Goal: Communication & Community: Answer question/provide support

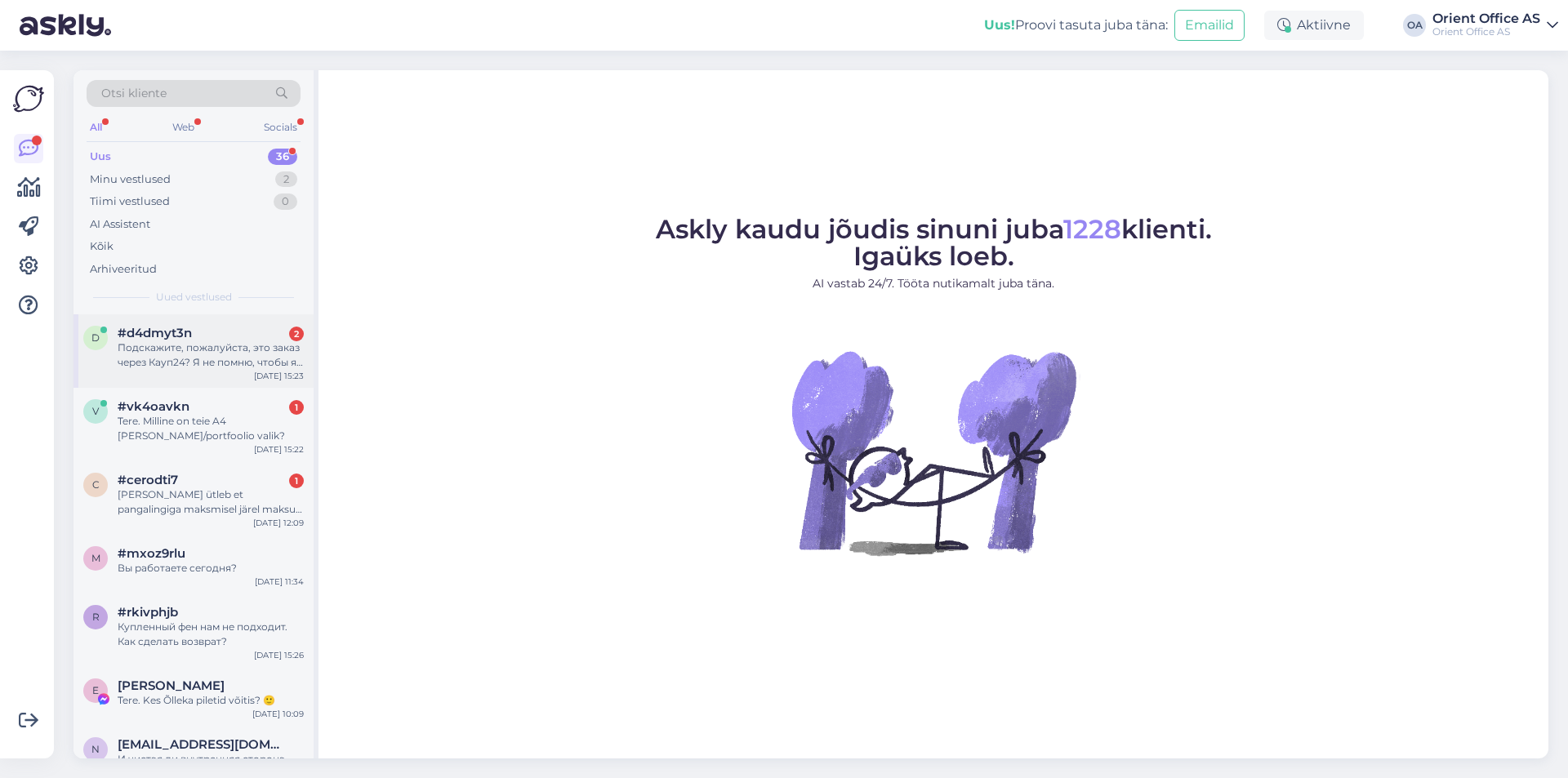
click at [221, 351] on div "Подскажите, пожалуйста, это заказ через Кауп24? Я не помню, чтобы я что-то зака…" at bounding box center [210, 355] width 186 height 30
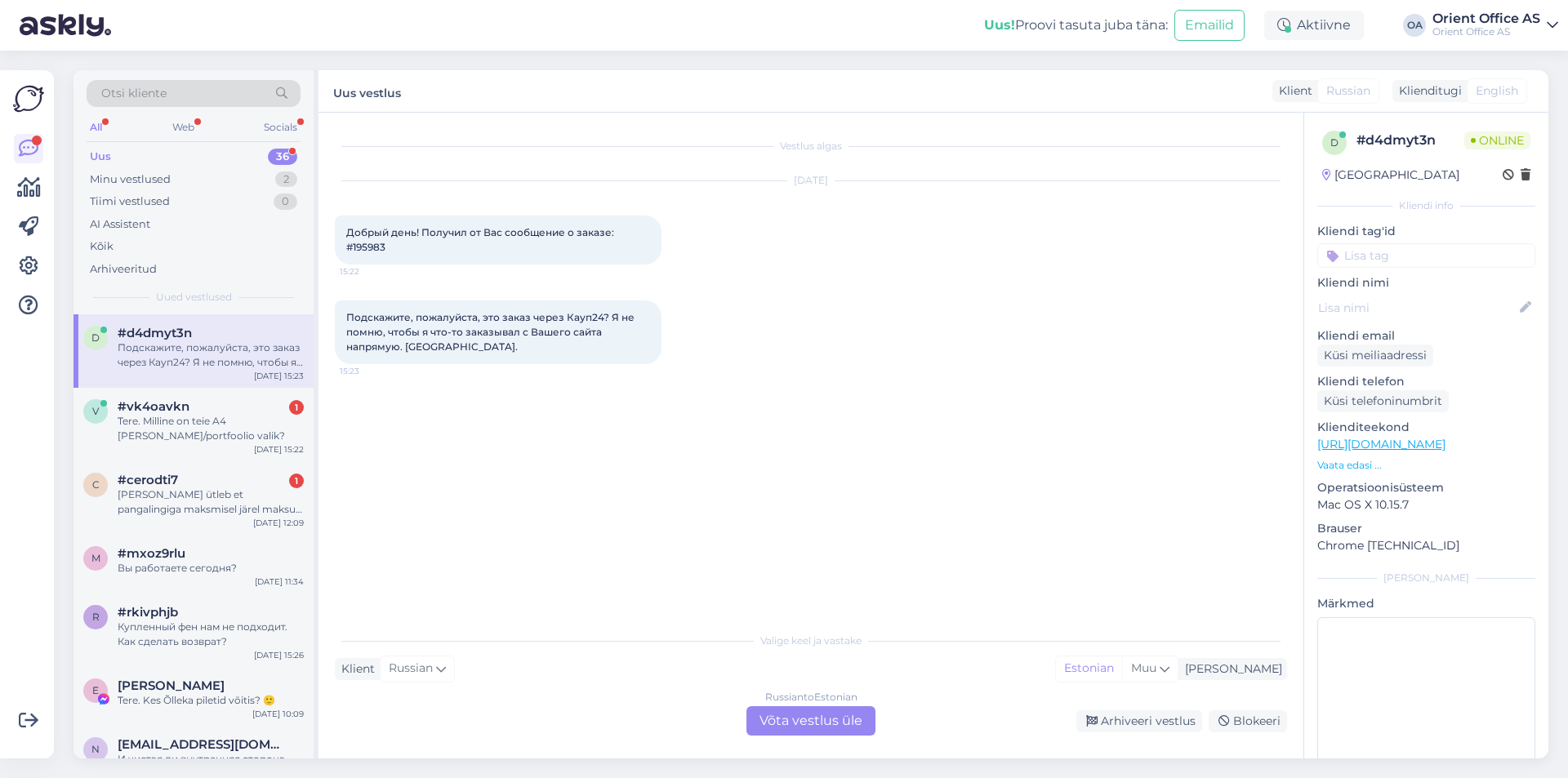
click at [819, 724] on div "Russian to Estonian Võta vestlus üle" at bounding box center [810, 721] width 129 height 30
click at [818, 724] on div "Russian to Estonian Võta vestlus üle" at bounding box center [810, 721] width 129 height 30
drag, startPoint x: 816, startPoint y: 725, endPoint x: 808, endPoint y: 724, distance: 8.1
click at [814, 725] on div "Russian to Estonian Võta vestlus üle" at bounding box center [810, 721] width 129 height 30
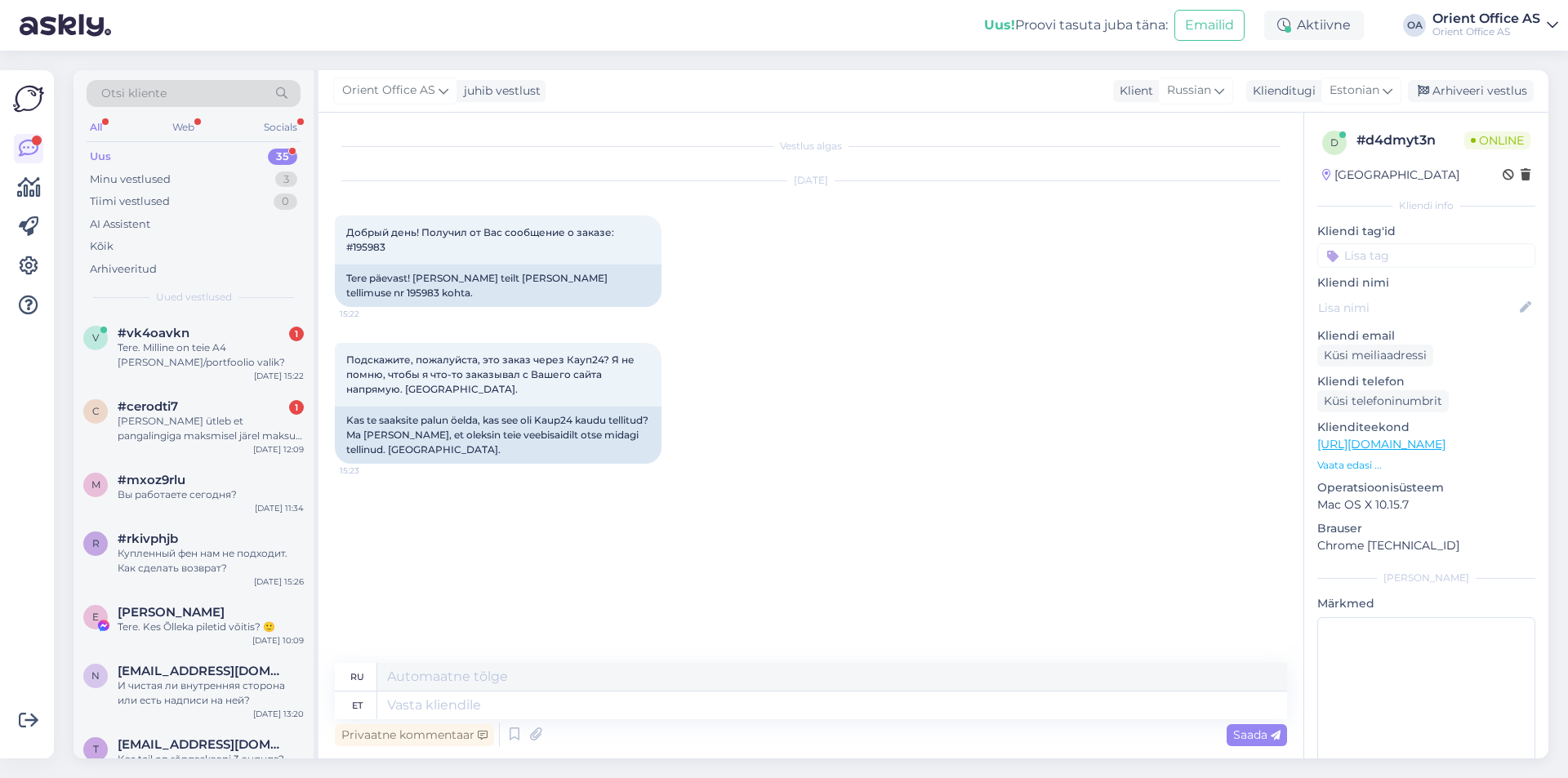
click at [798, 721] on div "Privaatne kommentaar Saada" at bounding box center [810, 735] width 952 height 31
click at [794, 710] on textarea at bounding box center [832, 705] width 909 height 28
type textarea "Tere!"
type textarea "Привет!"
click at [162, 369] on div "Tere. Milline on teie A4 [PERSON_NAME]/portfoolio valik?" at bounding box center [210, 355] width 186 height 30
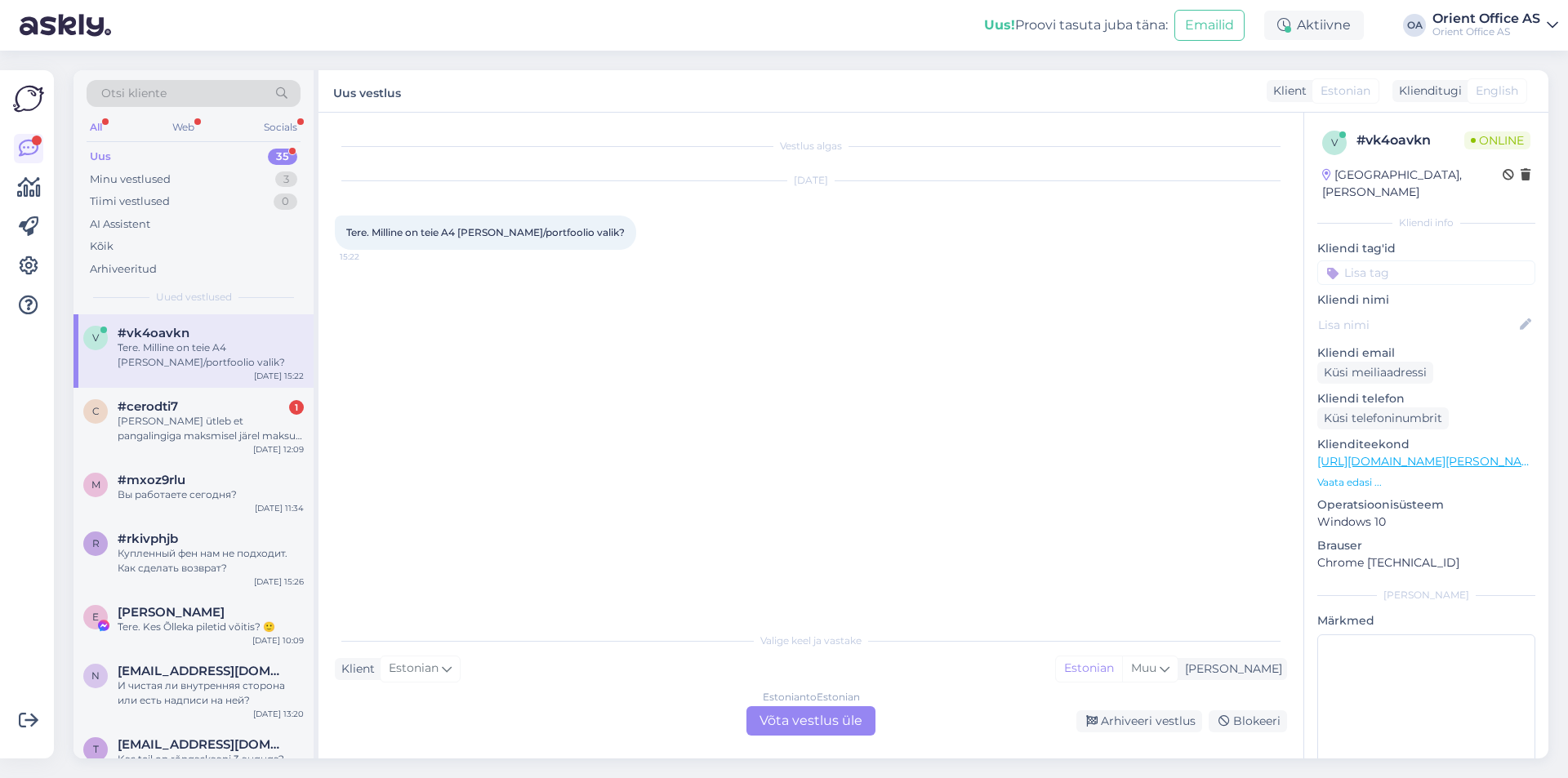
click at [805, 717] on div "Estonian to Estonian Võta vestlus üle" at bounding box center [810, 721] width 129 height 30
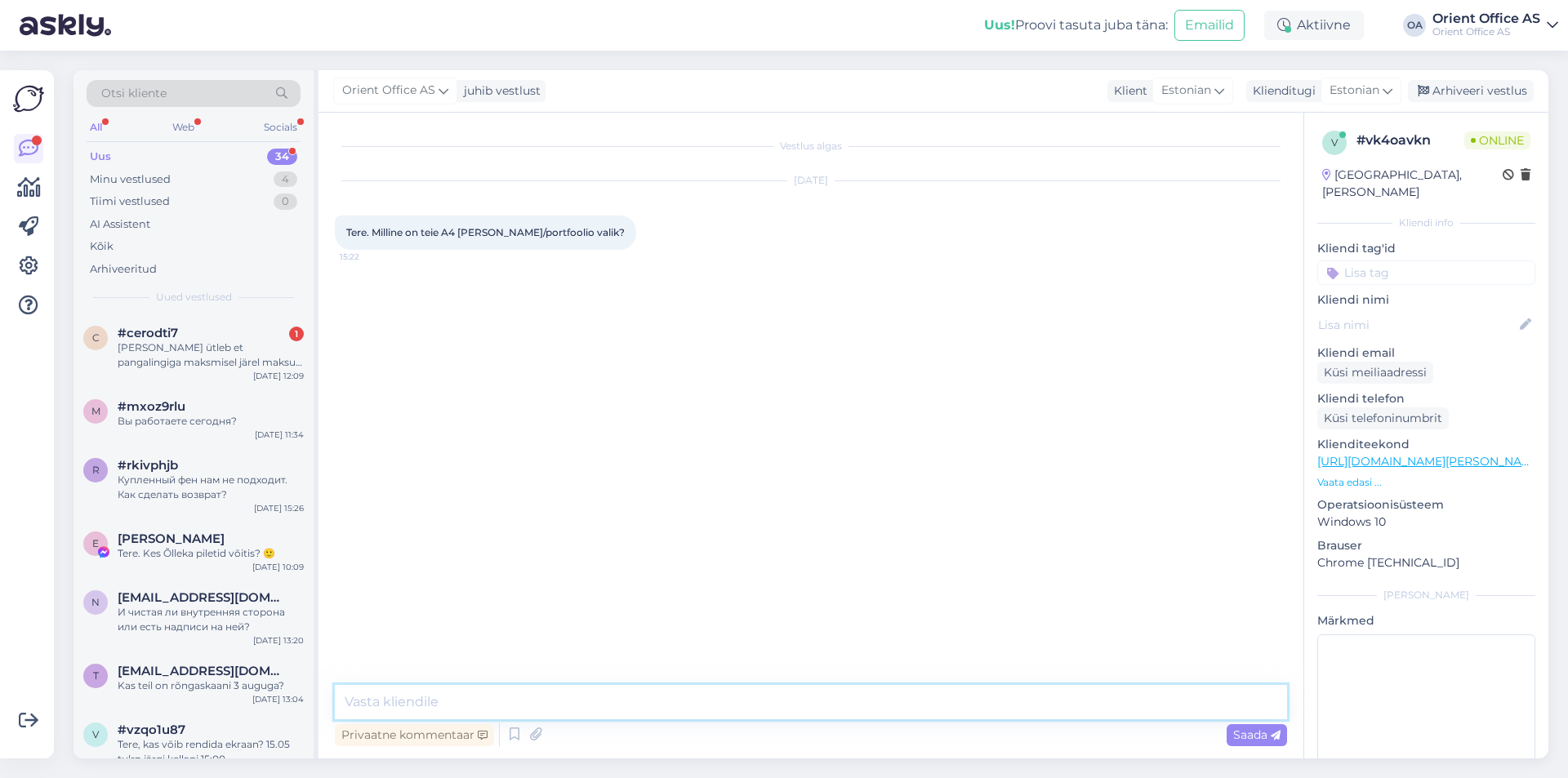
click at [773, 709] on textarea at bounding box center [810, 702] width 952 height 34
drag, startPoint x: 773, startPoint y: 709, endPoint x: 719, endPoint y: 701, distance: 54.6
click at [772, 708] on textarea at bounding box center [810, 702] width 952 height 34
click at [719, 701] on textarea at bounding box center [810, 702] width 952 height 34
click at [721, 702] on textarea at bounding box center [810, 702] width 952 height 34
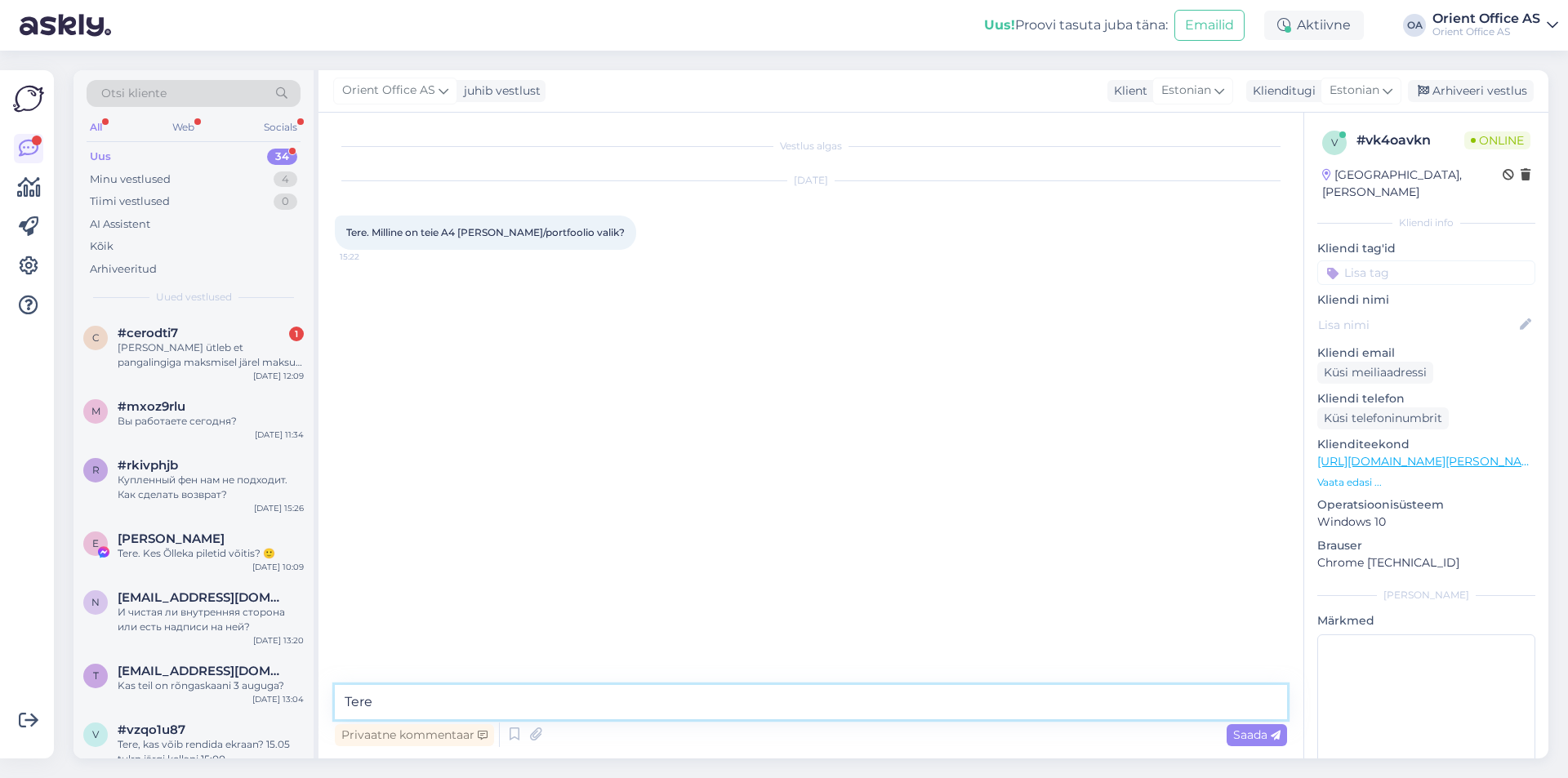
type textarea "Tere!"
click at [217, 343] on div "[PERSON_NAME] ütleb et pangalingiga maksmisel järel maksu summa mingi peab olem…" at bounding box center [210, 355] width 186 height 30
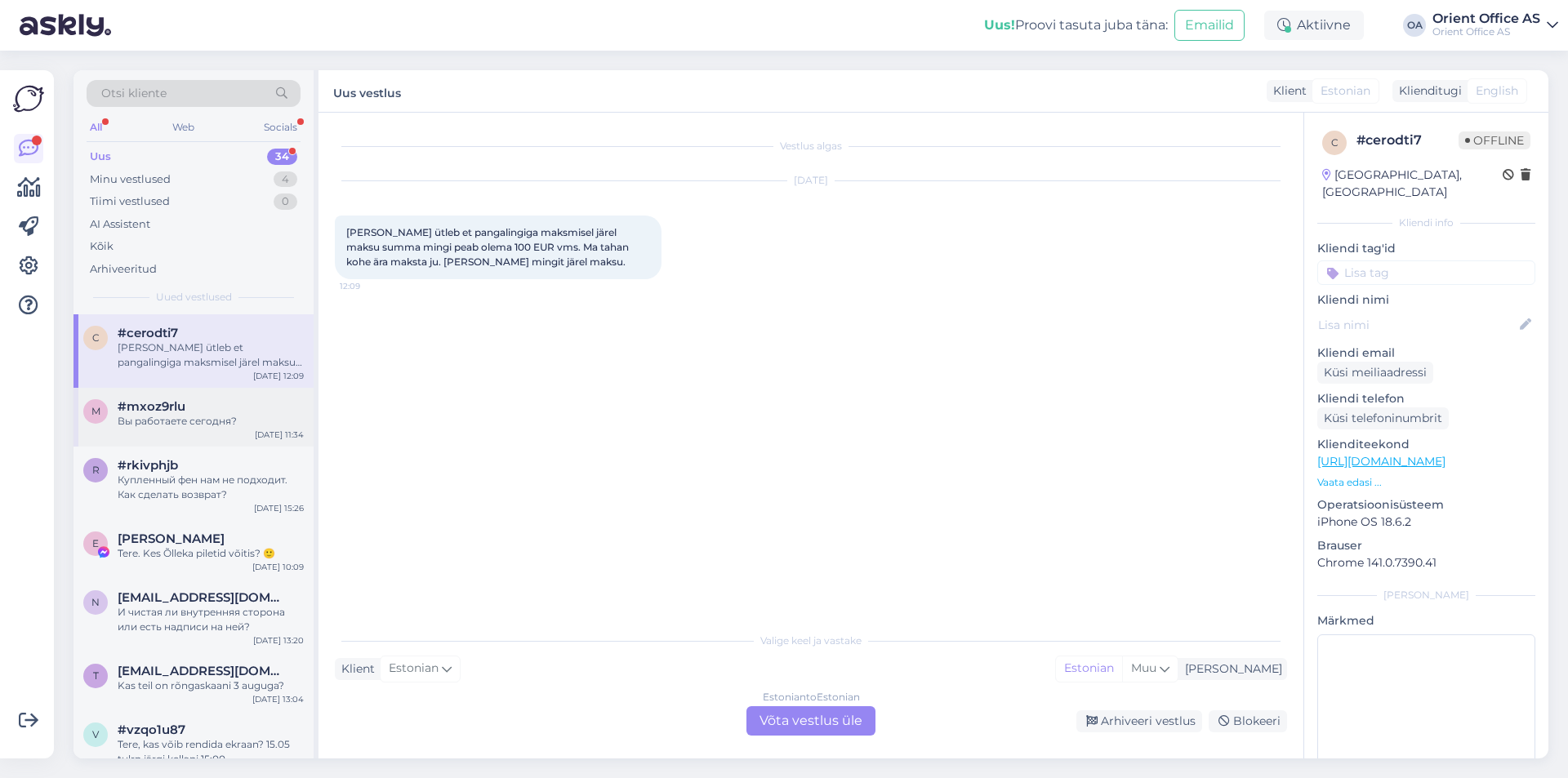
click at [196, 410] on div "#mxoz9rlu" at bounding box center [210, 407] width 186 height 15
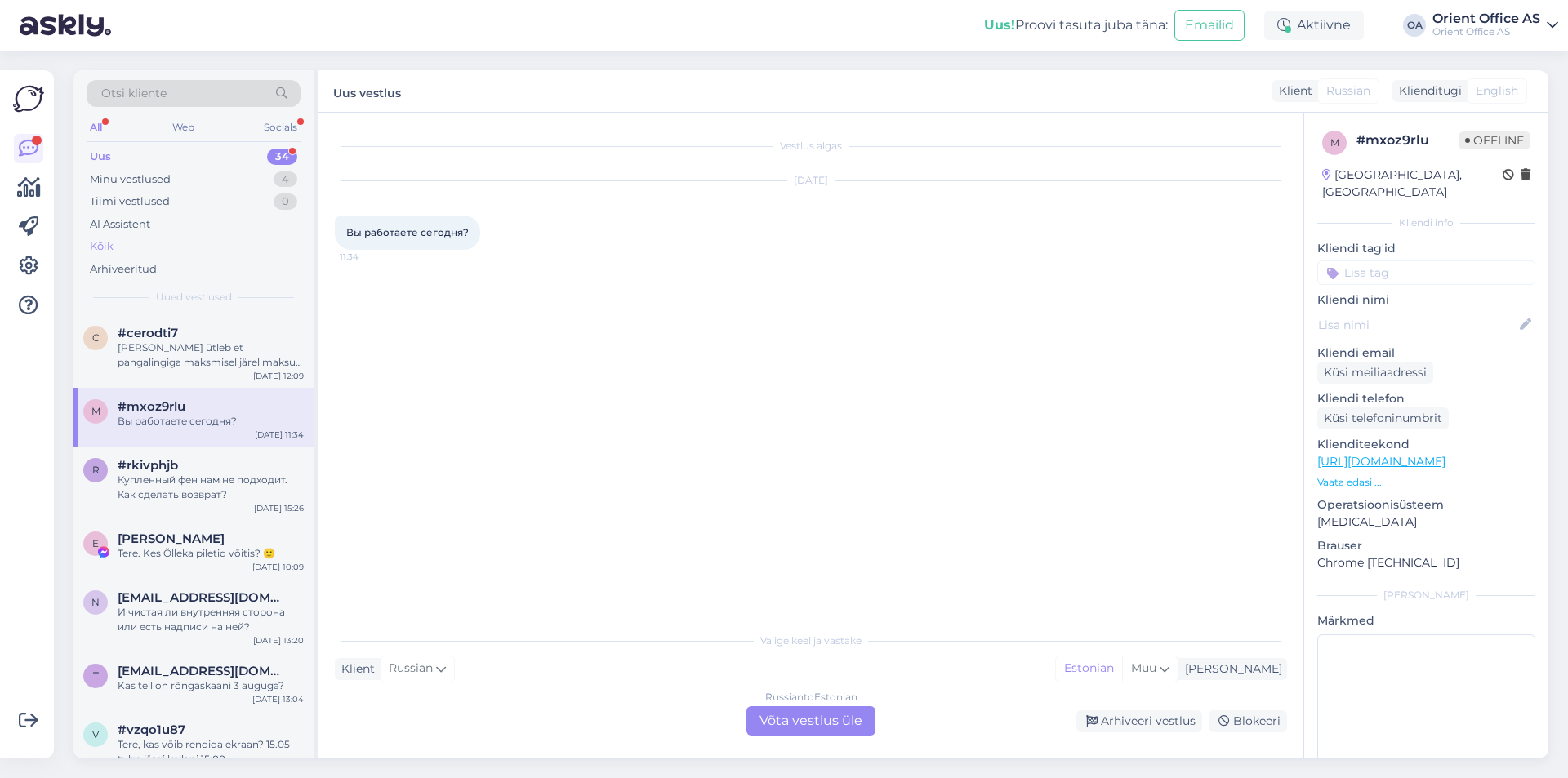
click at [128, 248] on div "Kõik" at bounding box center [194, 247] width 214 height 23
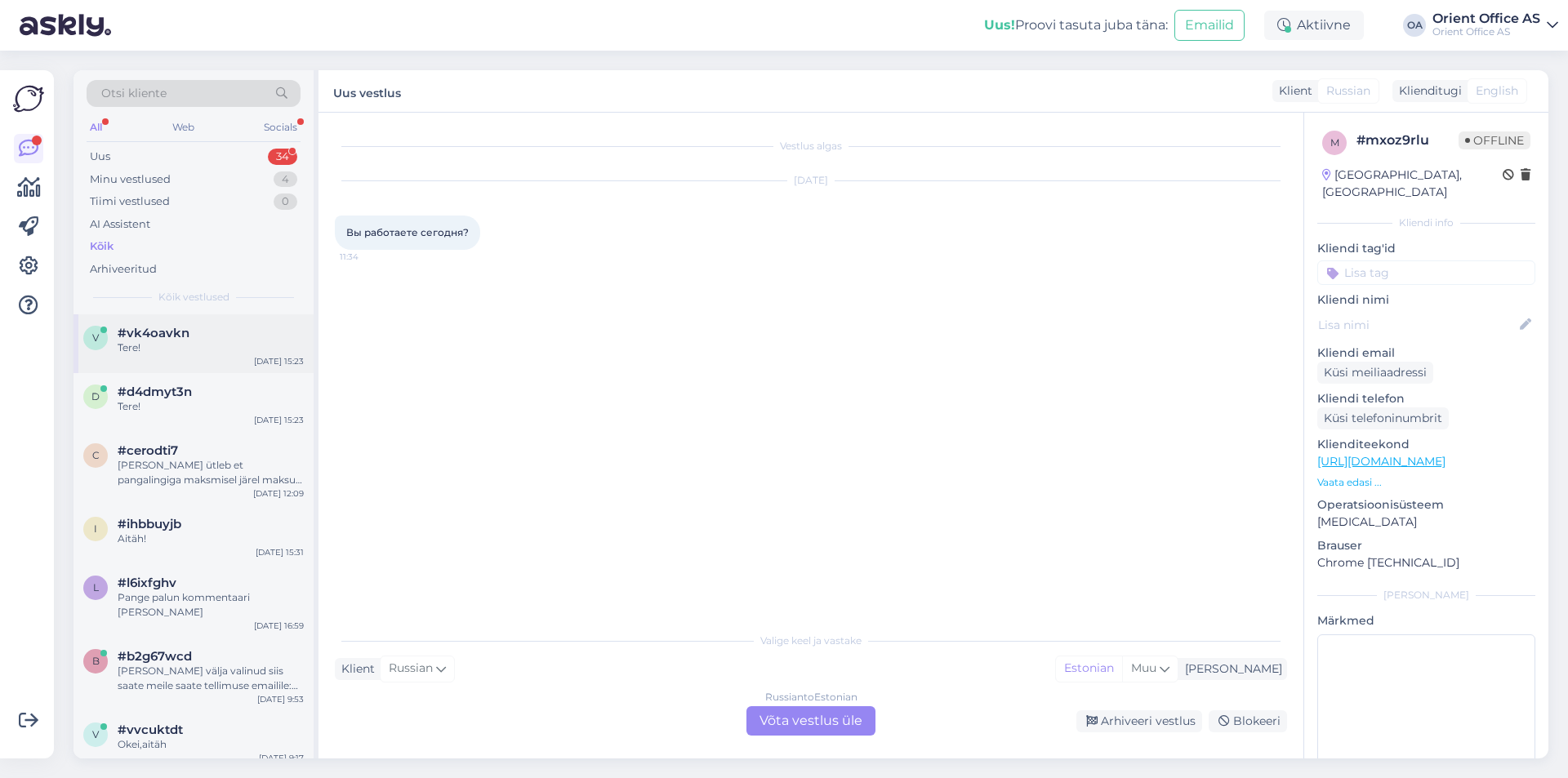
click at [195, 343] on div "Tere!" at bounding box center [210, 348] width 186 height 15
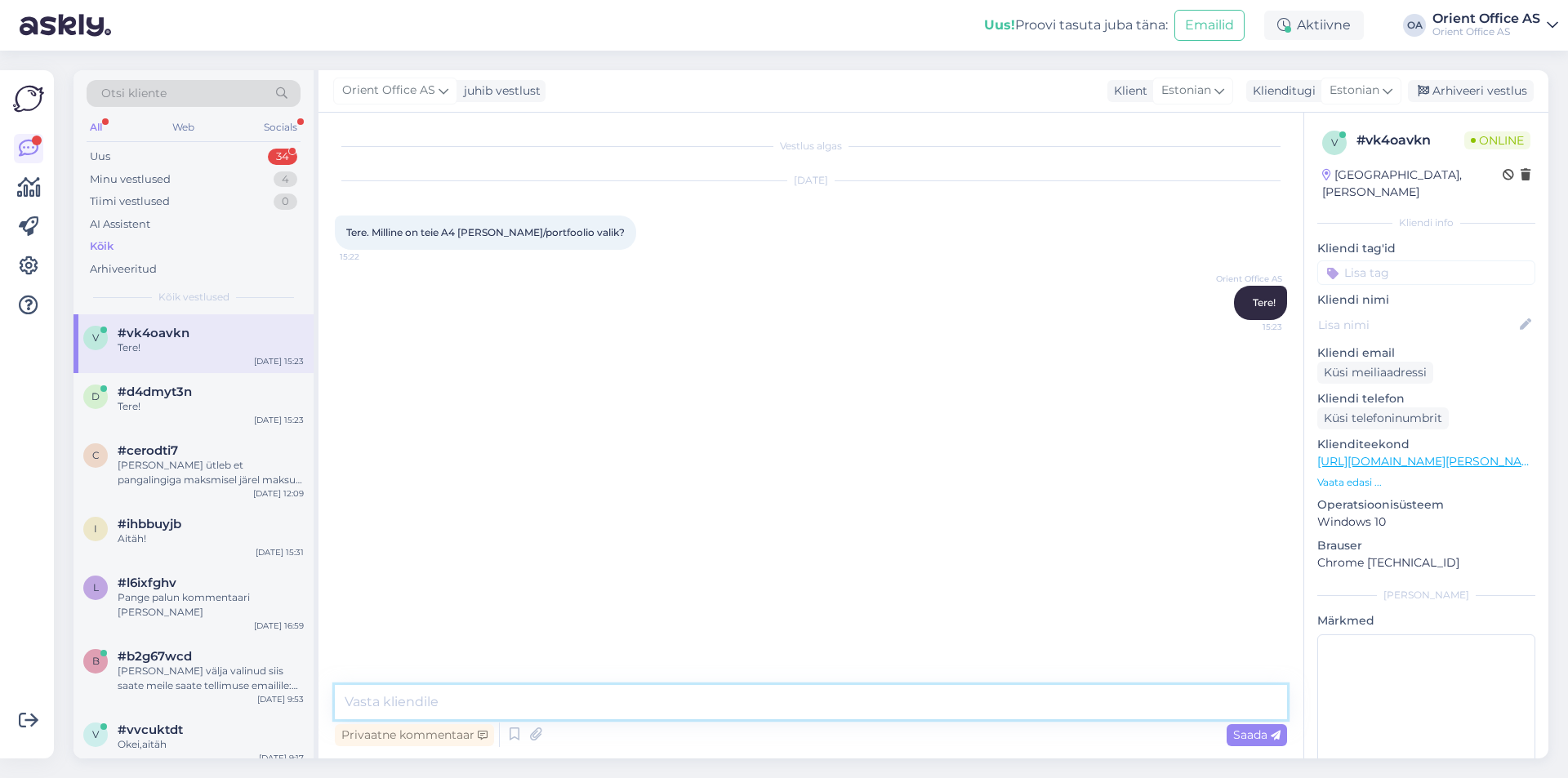
click at [474, 704] on textarea at bounding box center [810, 702] width 952 height 34
type textarea "Millist map"
click at [485, 703] on textarea at bounding box center [810, 702] width 952 height 34
paste textarea "[URL][DOMAIN_NAME][PERSON_NAME]"
type textarea "[URL][DOMAIN_NAME][PERSON_NAME]"
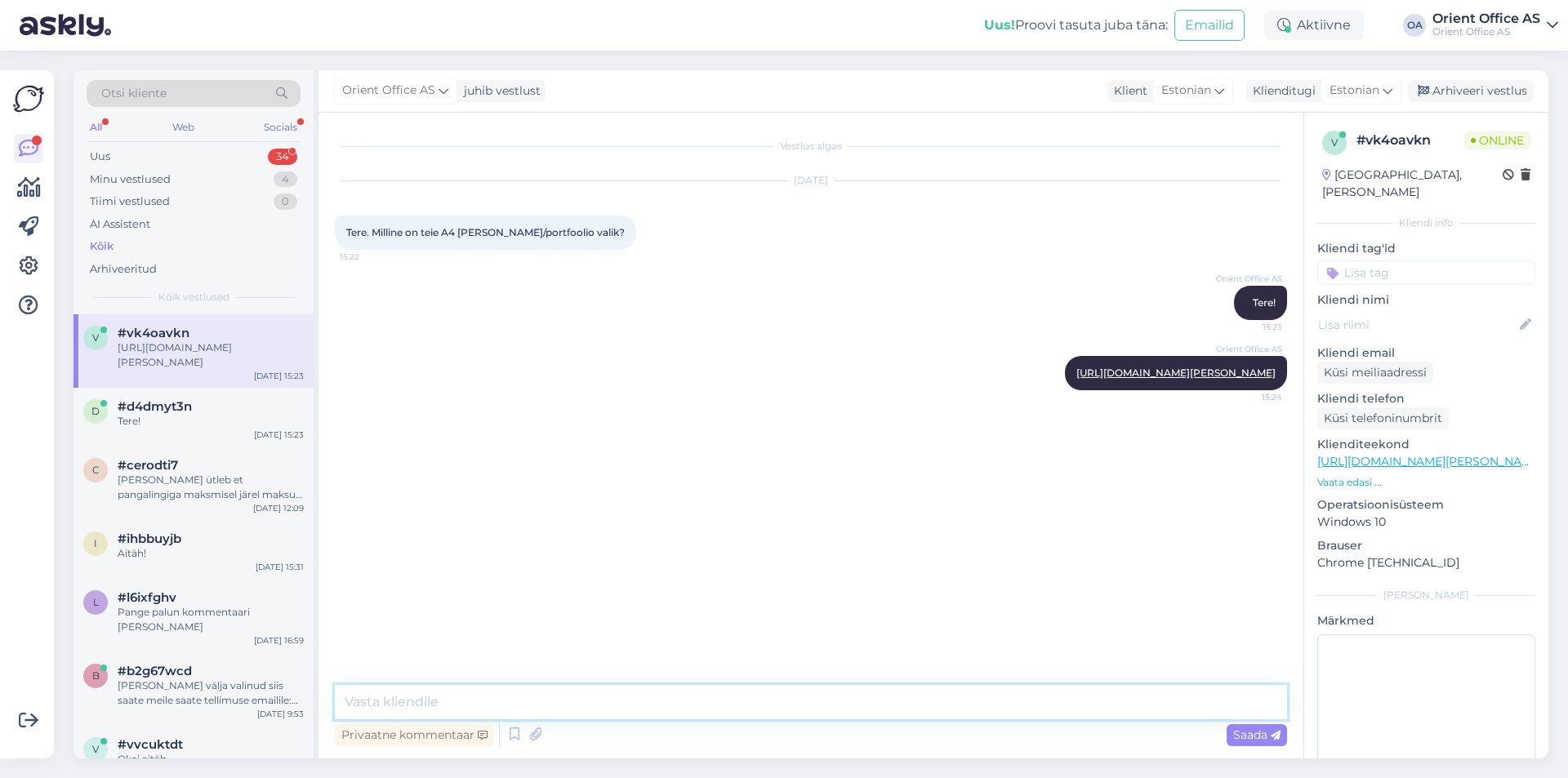
click at [506, 703] on textarea at bounding box center [810, 702] width 952 height 34
type textarea "Siin meie valik nähtavalt! :)"
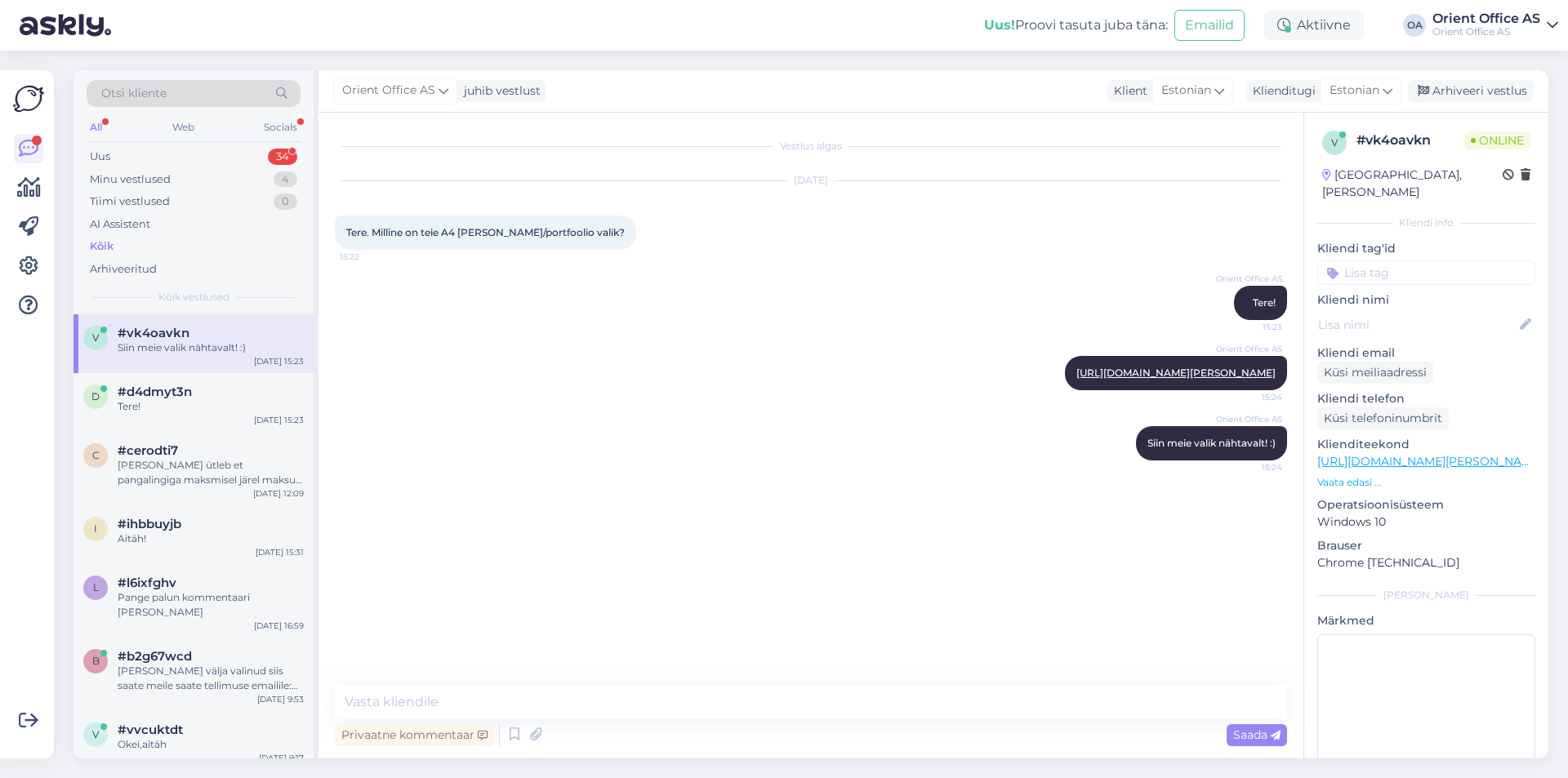
click at [131, 248] on div "Kõik" at bounding box center [194, 247] width 214 height 23
click at [230, 397] on div "#d4dmyt3n Tere!" at bounding box center [210, 399] width 186 height 30
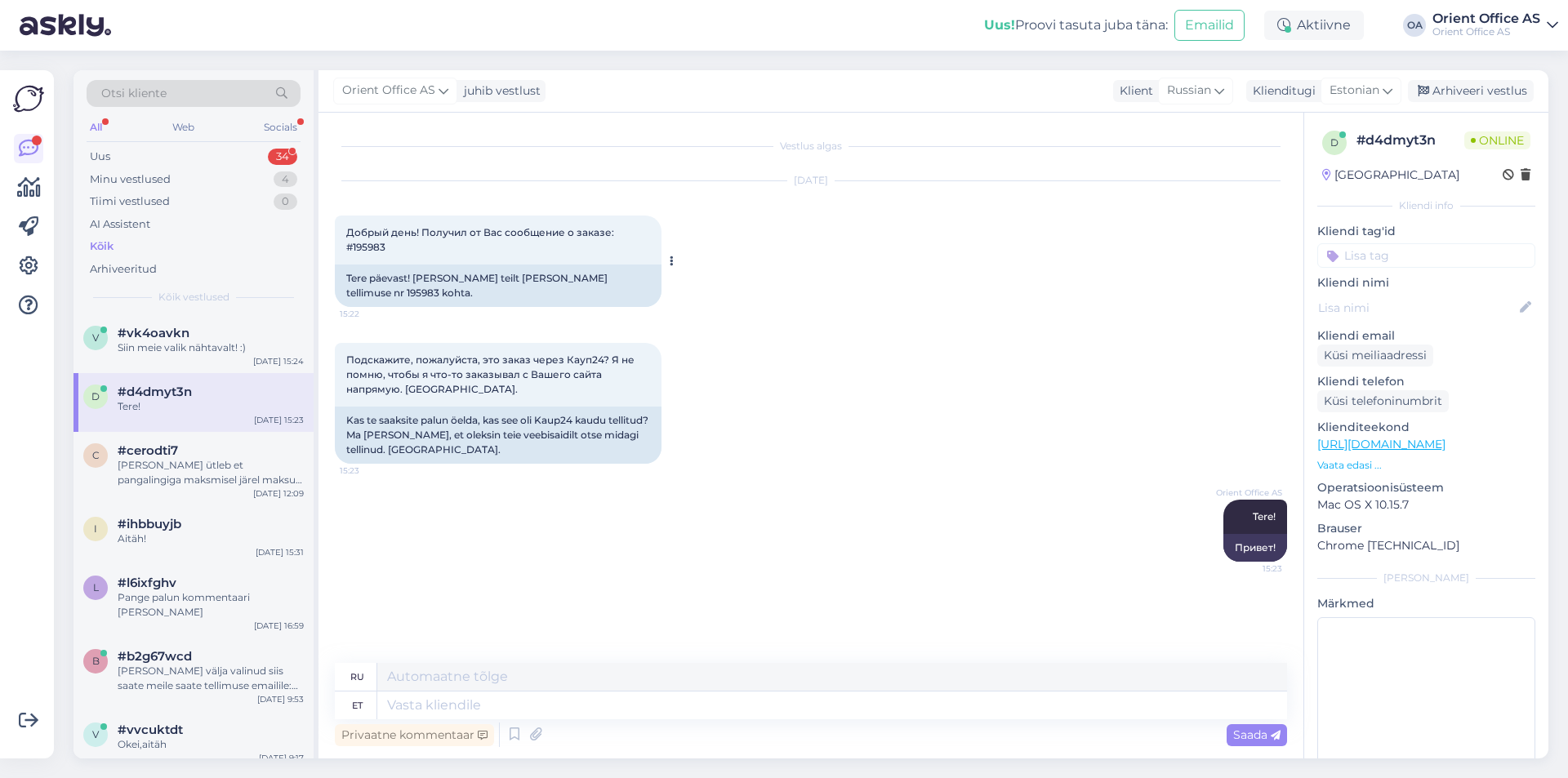
click at [572, 284] on div "Tere päevast! [PERSON_NAME] teilt [PERSON_NAME] tellimuse nr 195983 kohta." at bounding box center [498, 286] width 326 height 43
copy div "195983"
drag, startPoint x: 636, startPoint y: 718, endPoint x: 622, endPoint y: 708, distance: 17.2
click at [635, 717] on textarea at bounding box center [832, 705] width 909 height 28
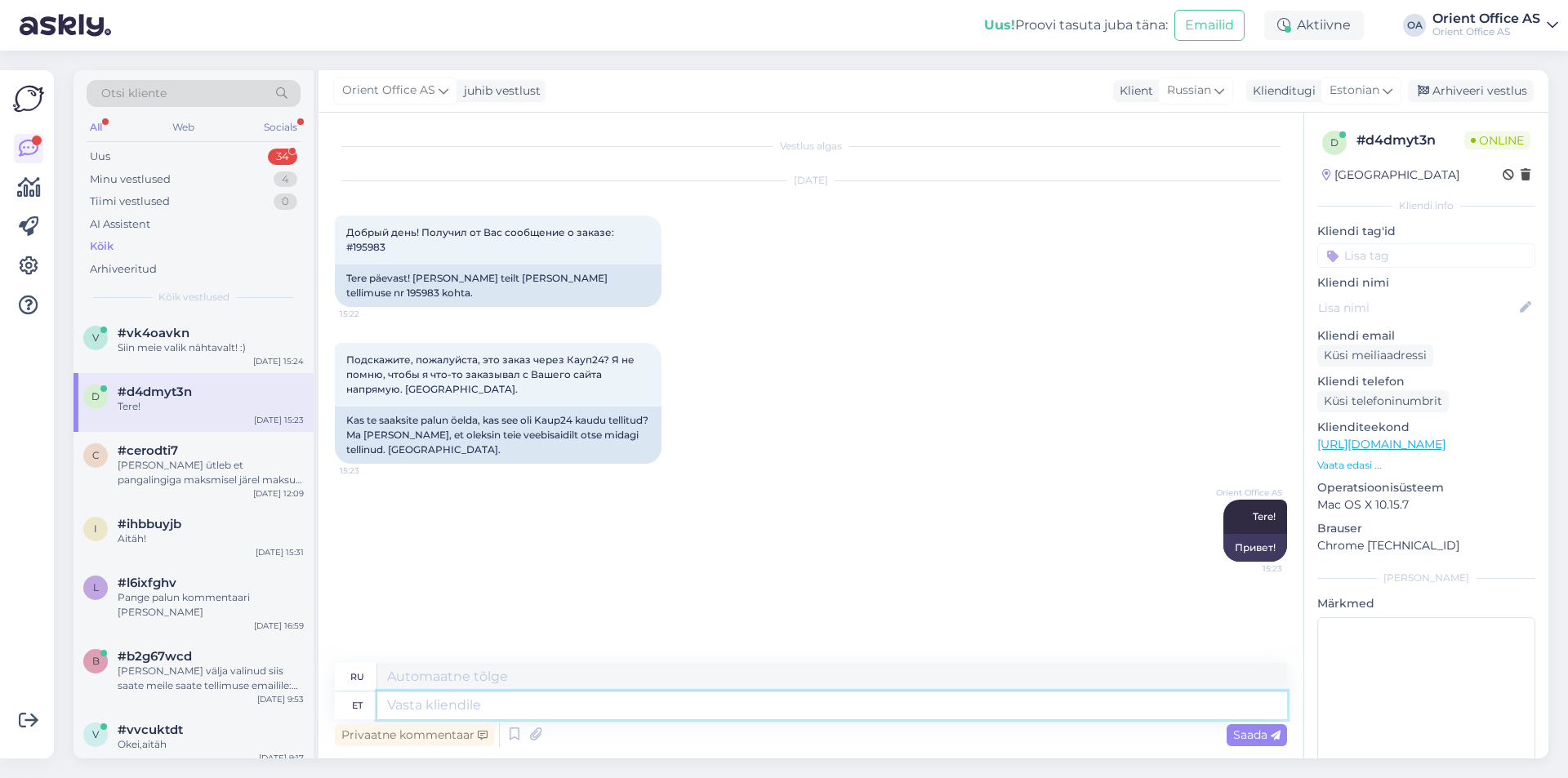
paste textarea "Kaup24 Order ID: 27339440"
type textarea "Kaup24 Order ID: 27339440"
type textarea "Идентификатор заказа Kaup24: 27339440"
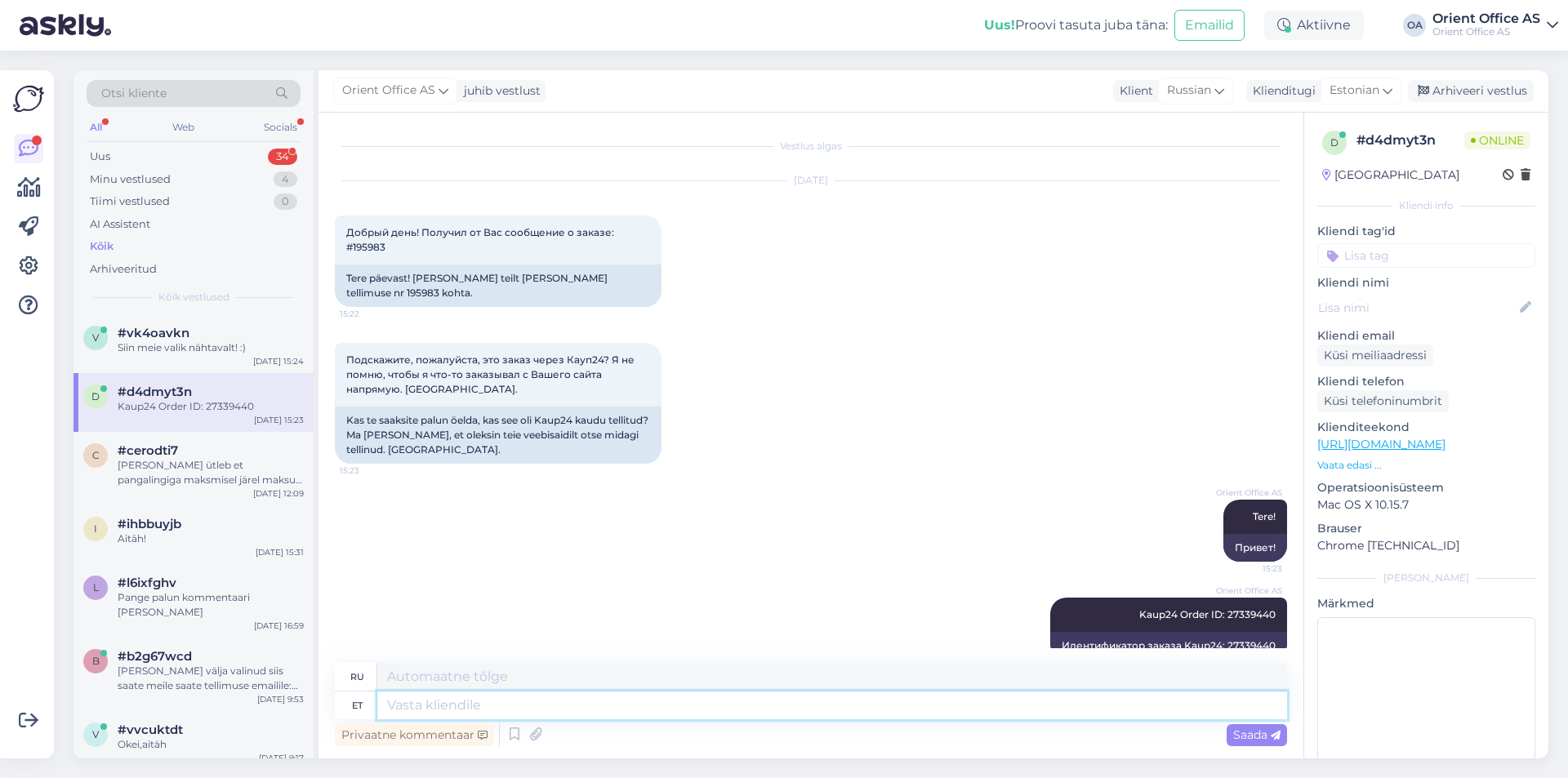
scroll to position [15, 0]
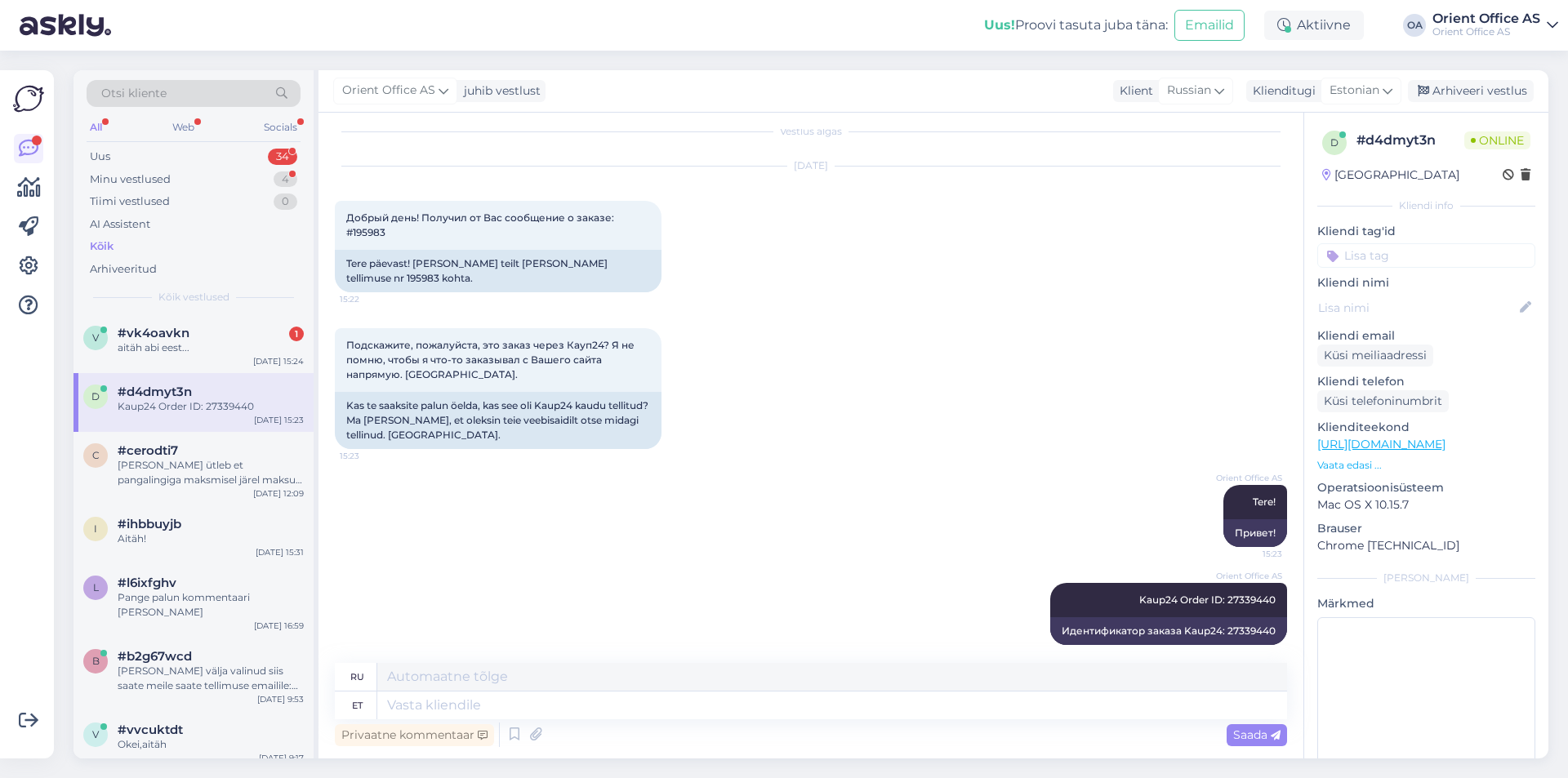
drag, startPoint x: 222, startPoint y: 353, endPoint x: 446, endPoint y: 671, distance: 389.0
click at [222, 352] on div "aitäh abi eest..." at bounding box center [210, 348] width 186 height 15
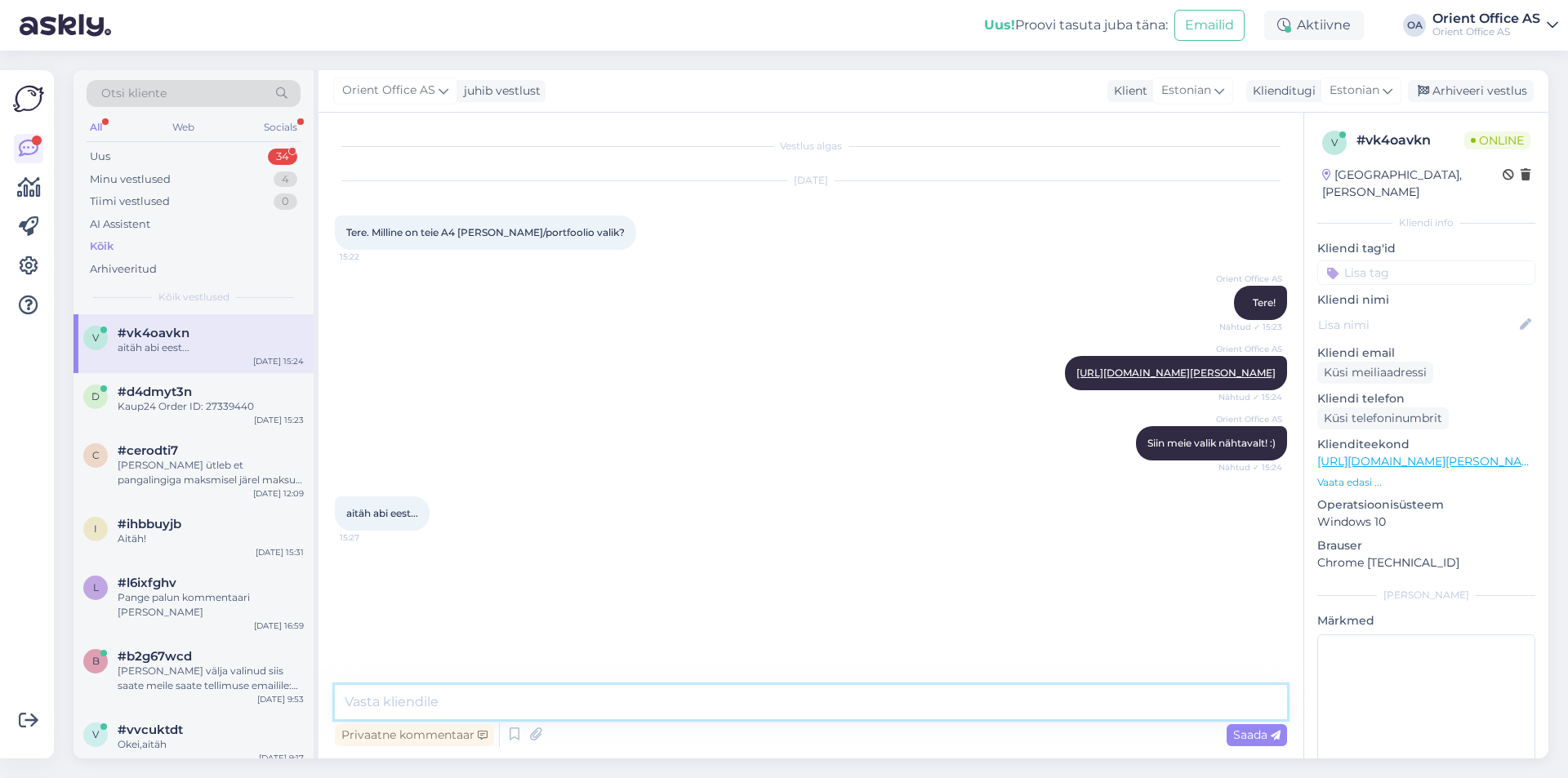
click at [490, 705] on textarea at bounding box center [810, 702] width 952 height 34
type textarea "a"
type textarea "A"
type textarea "Millist täpsemalt otsite?"
type textarea "[PERSON_NAME] suunata"
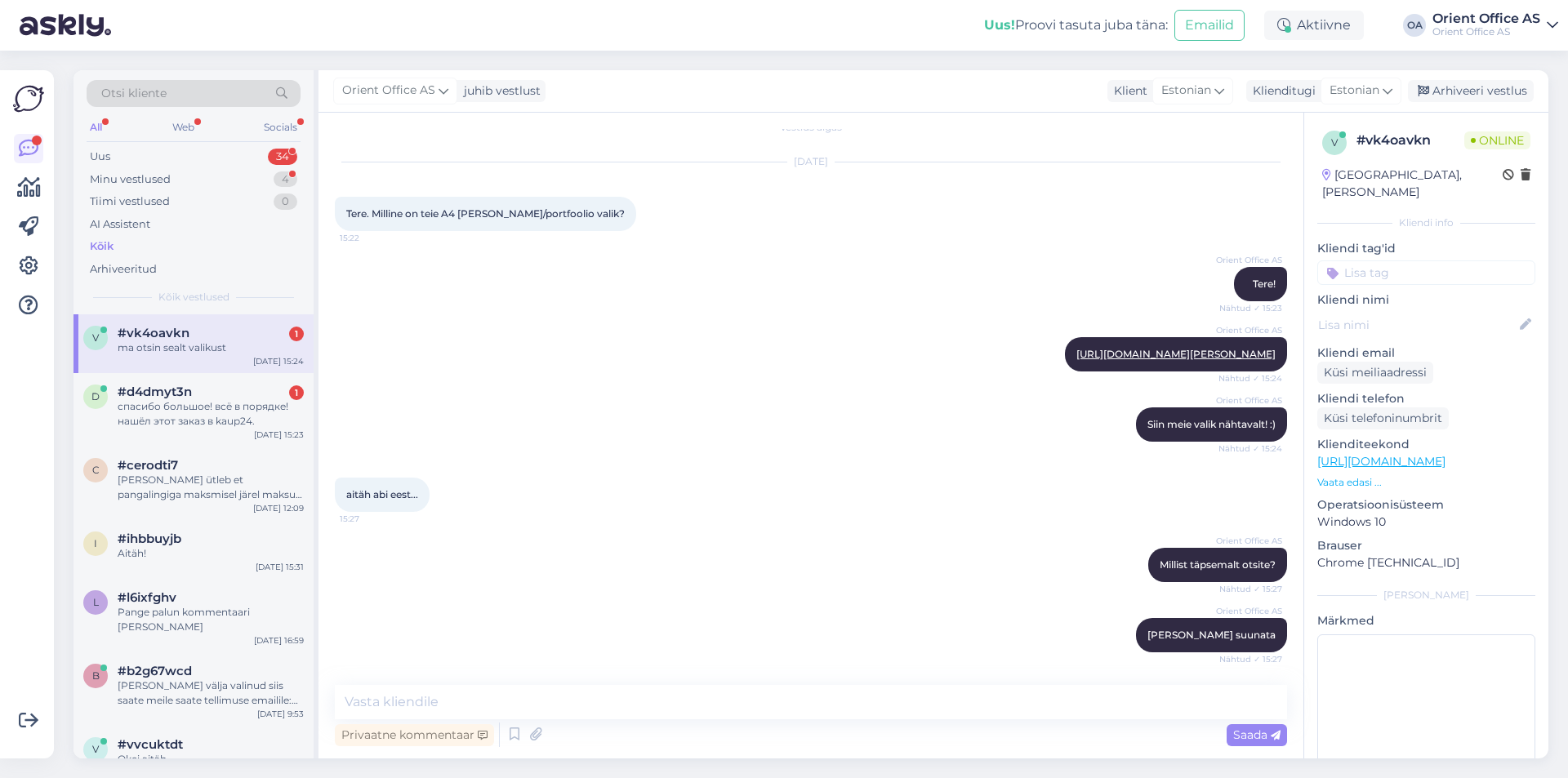
scroll to position [89, 0]
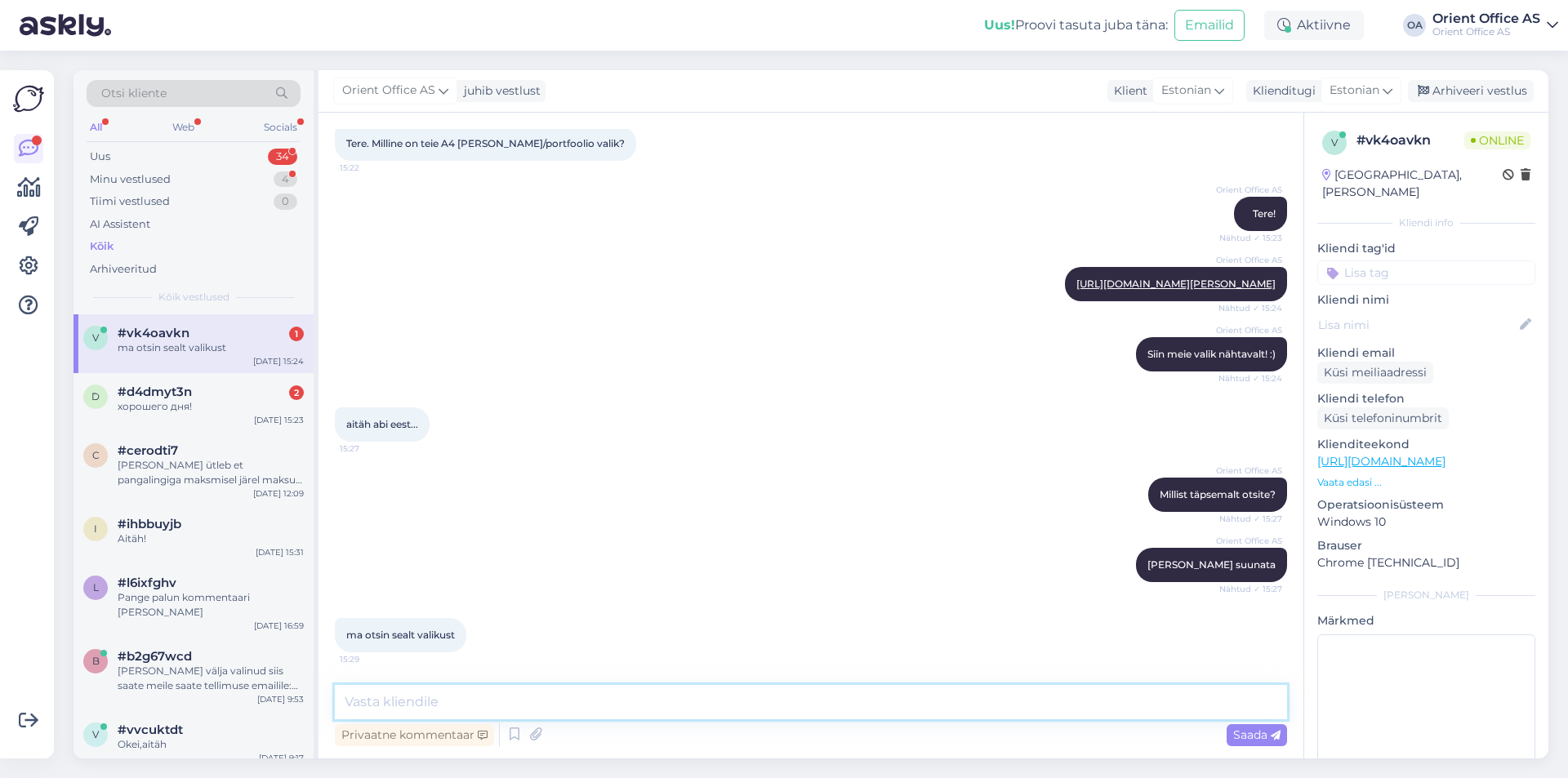
click at [612, 691] on textarea at bounding box center [810, 702] width 952 height 34
type textarea "Teeme nii!"
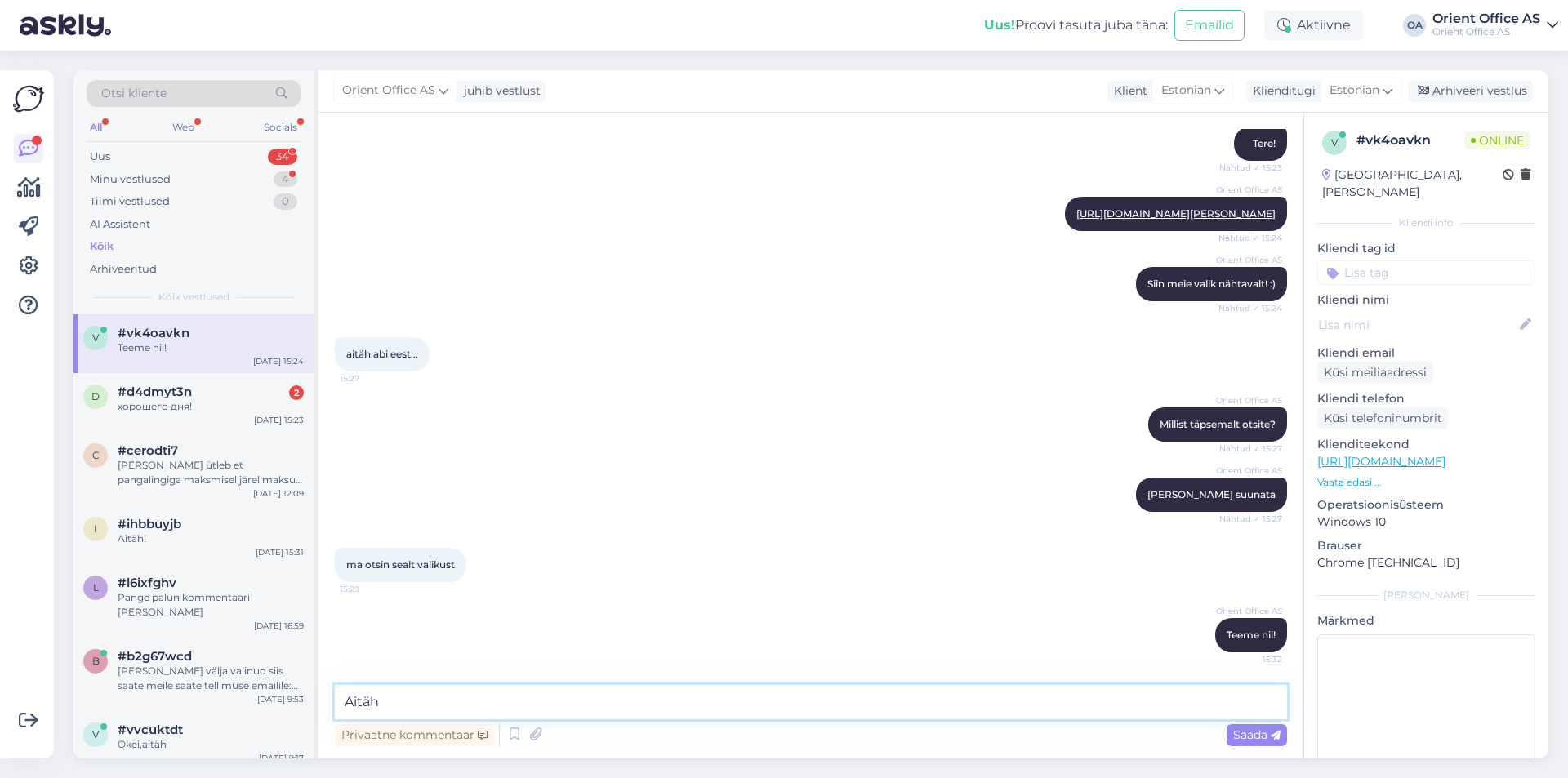
type textarea "Aitäh!"
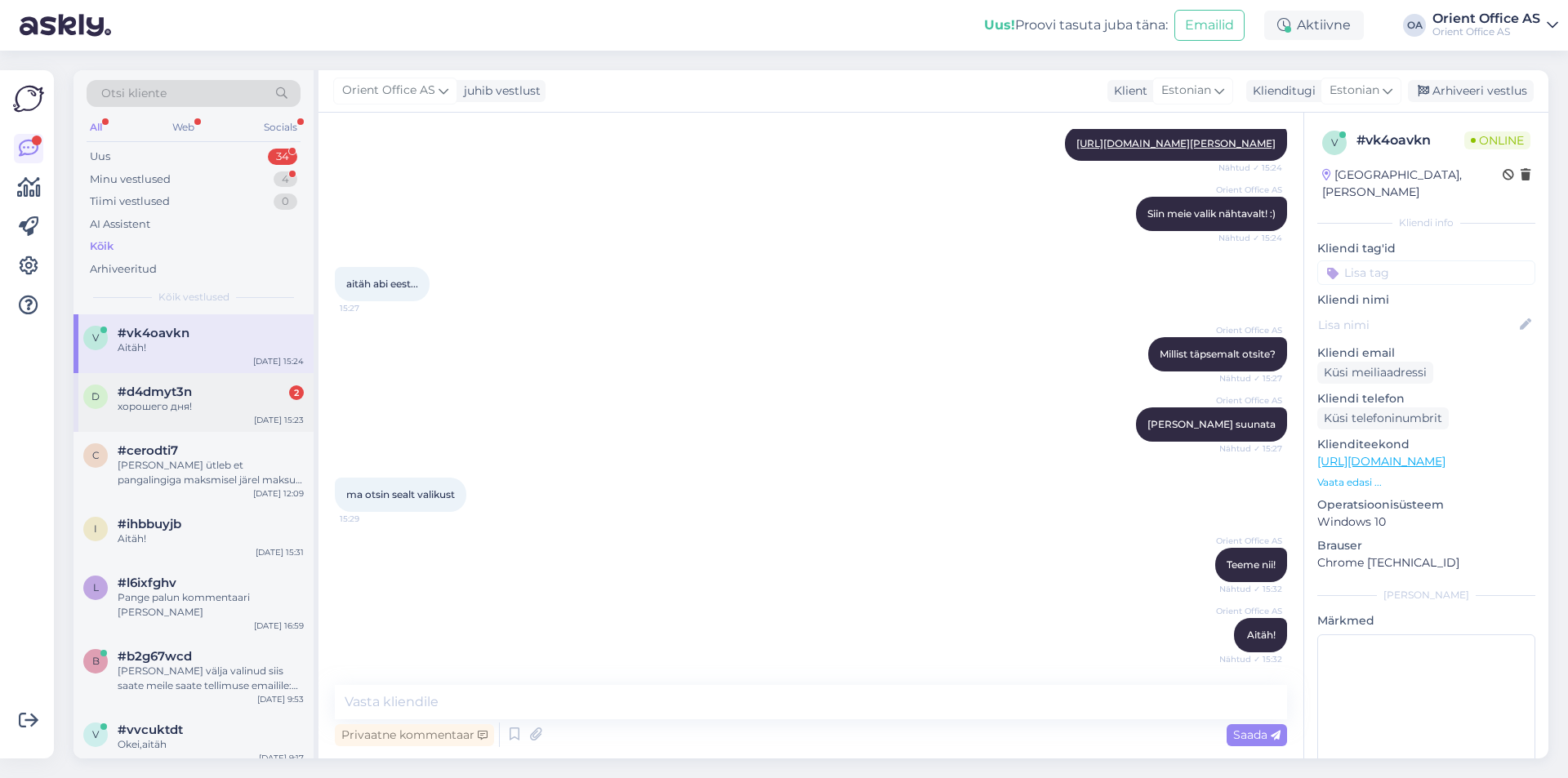
click at [202, 412] on div "хорошего дня!" at bounding box center [210, 407] width 186 height 15
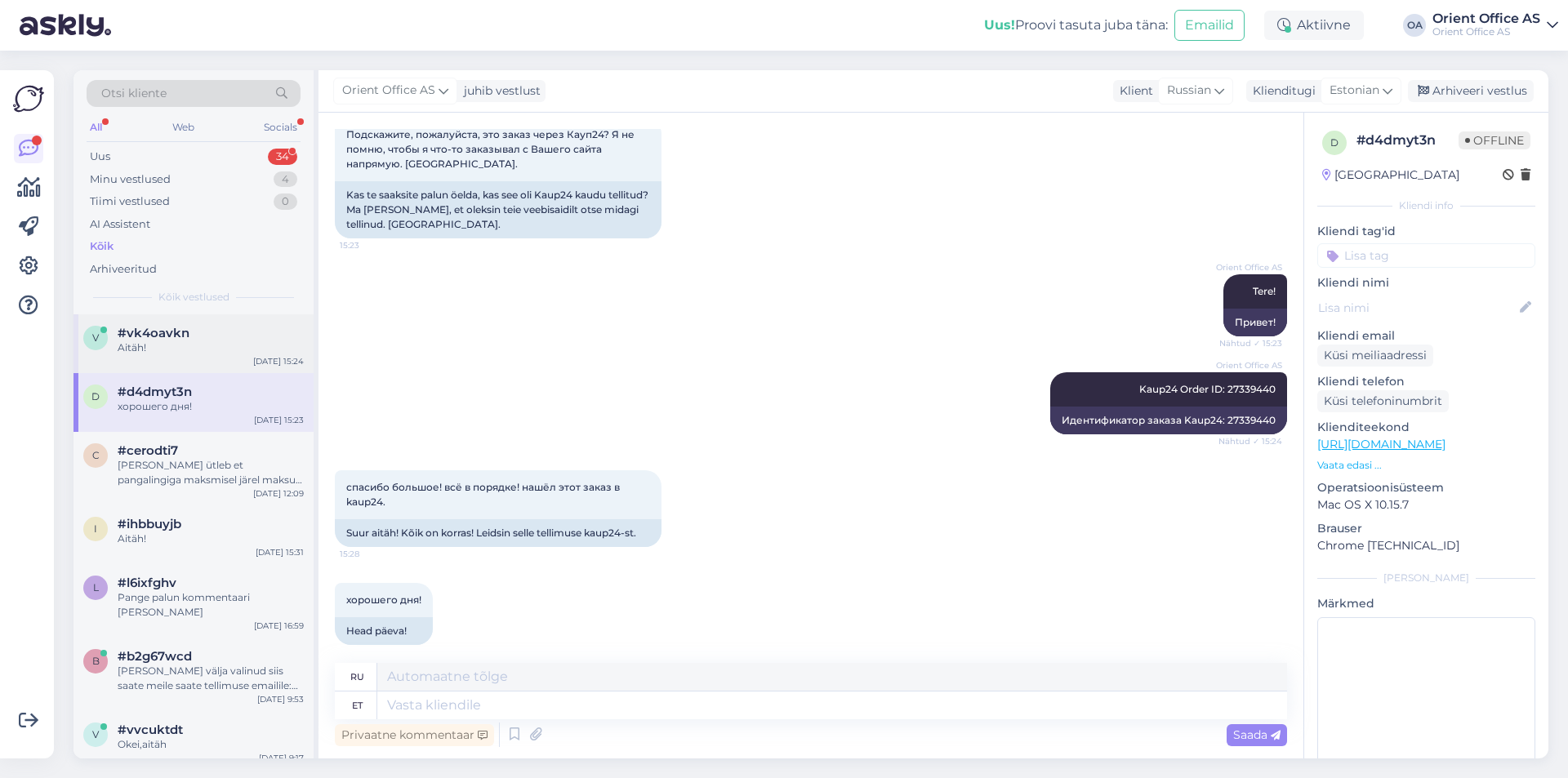
click at [202, 344] on div "Aitäh!" at bounding box center [210, 348] width 186 height 15
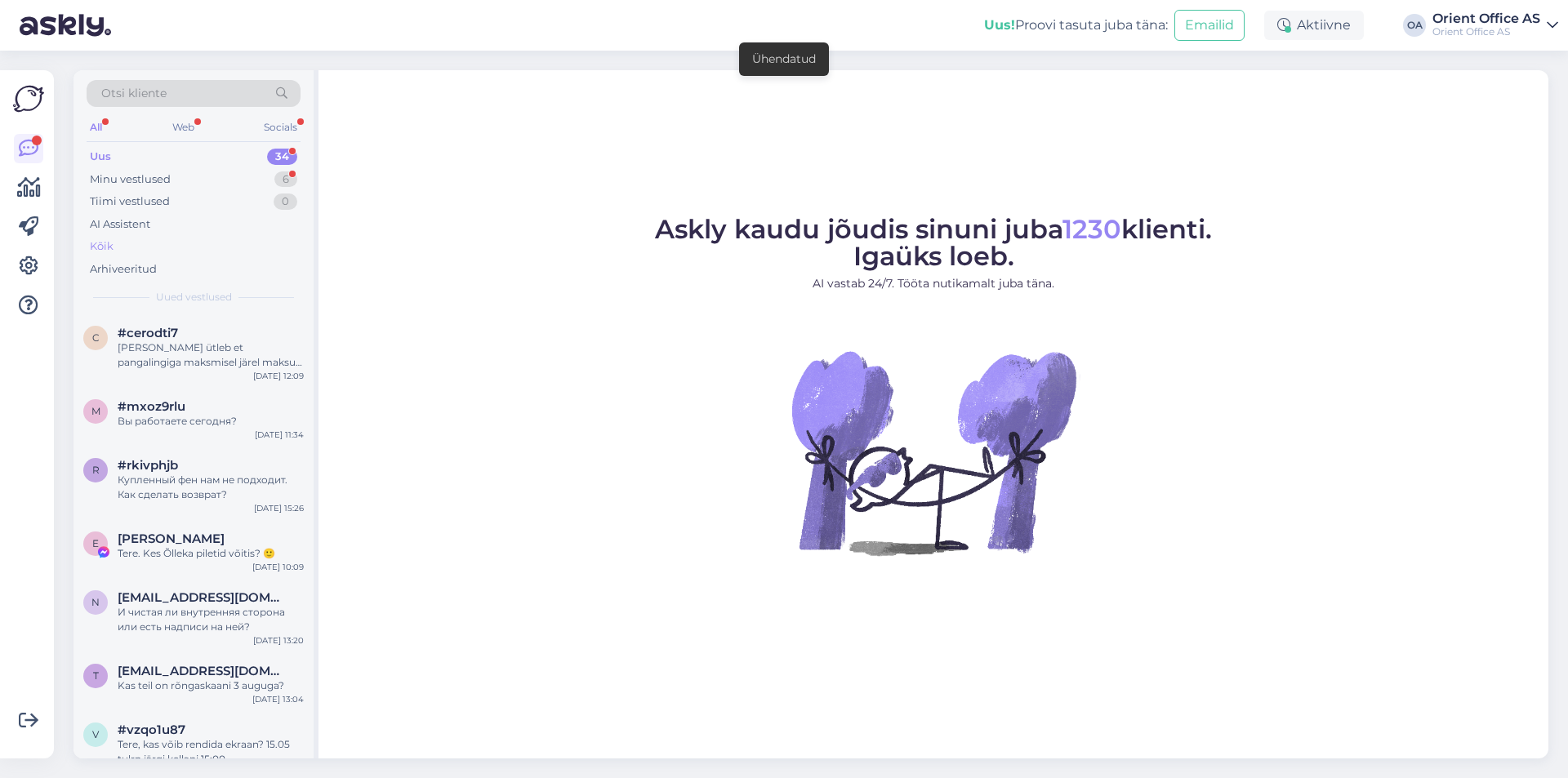
click at [112, 246] on div "Kõik" at bounding box center [102, 247] width 24 height 16
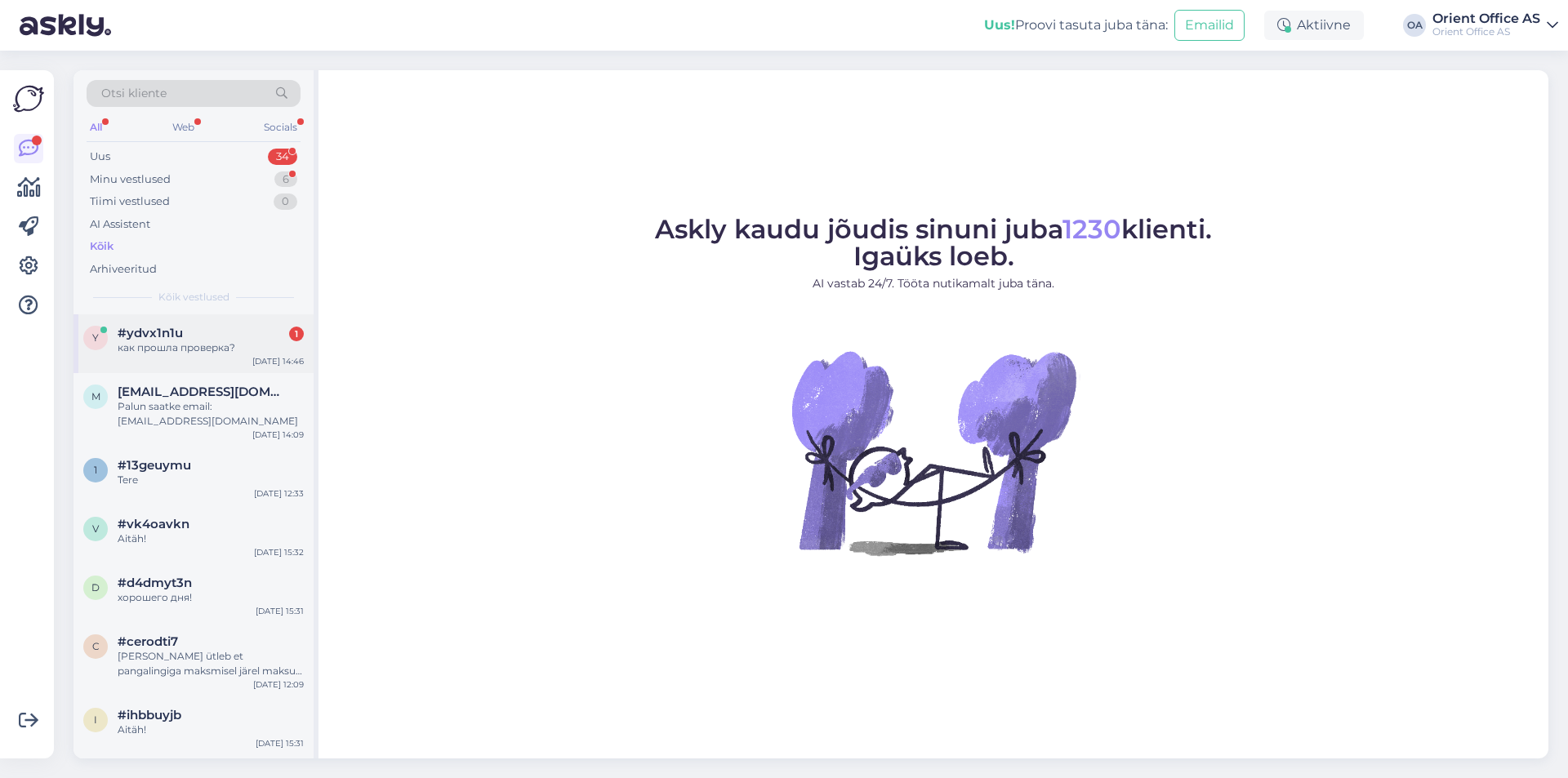
click at [226, 348] on div "как прошла проверка?" at bounding box center [210, 348] width 186 height 15
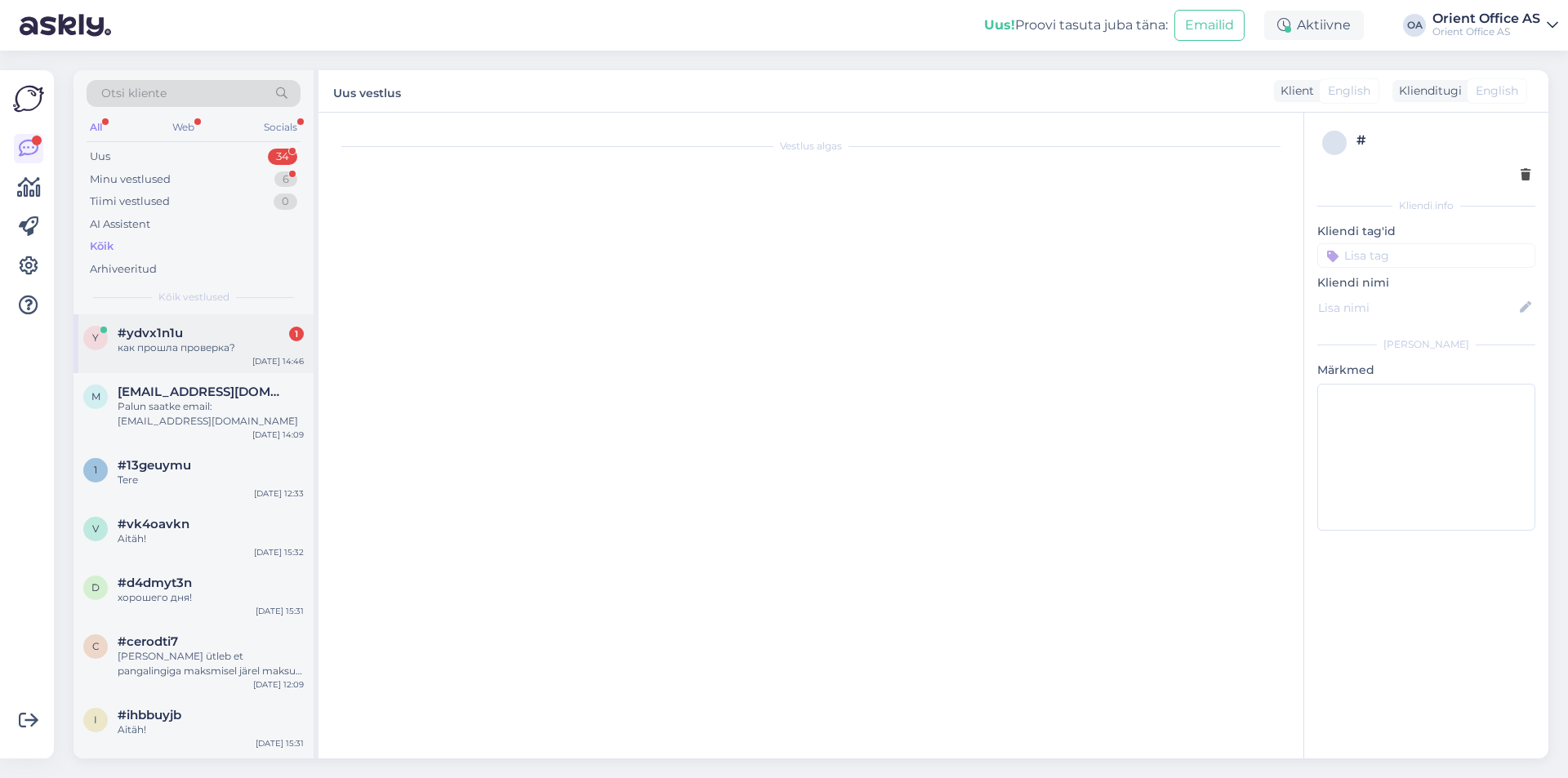
scroll to position [2711, 0]
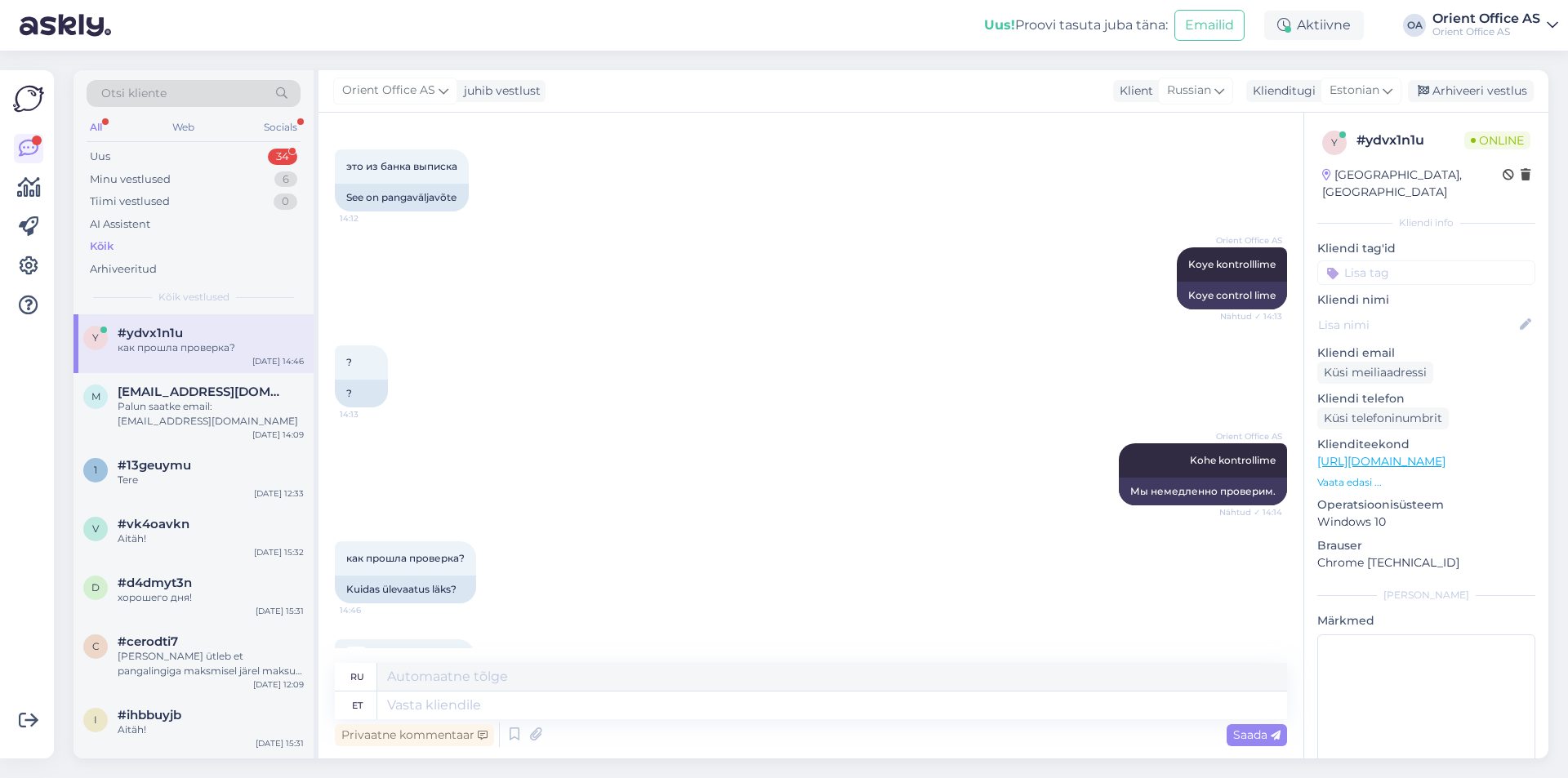
click at [477, 717] on div "ru et Privaatne kommentaar Saada" at bounding box center [810, 706] width 952 height 88
click at [473, 707] on textarea at bounding box center [832, 705] width 909 height 28
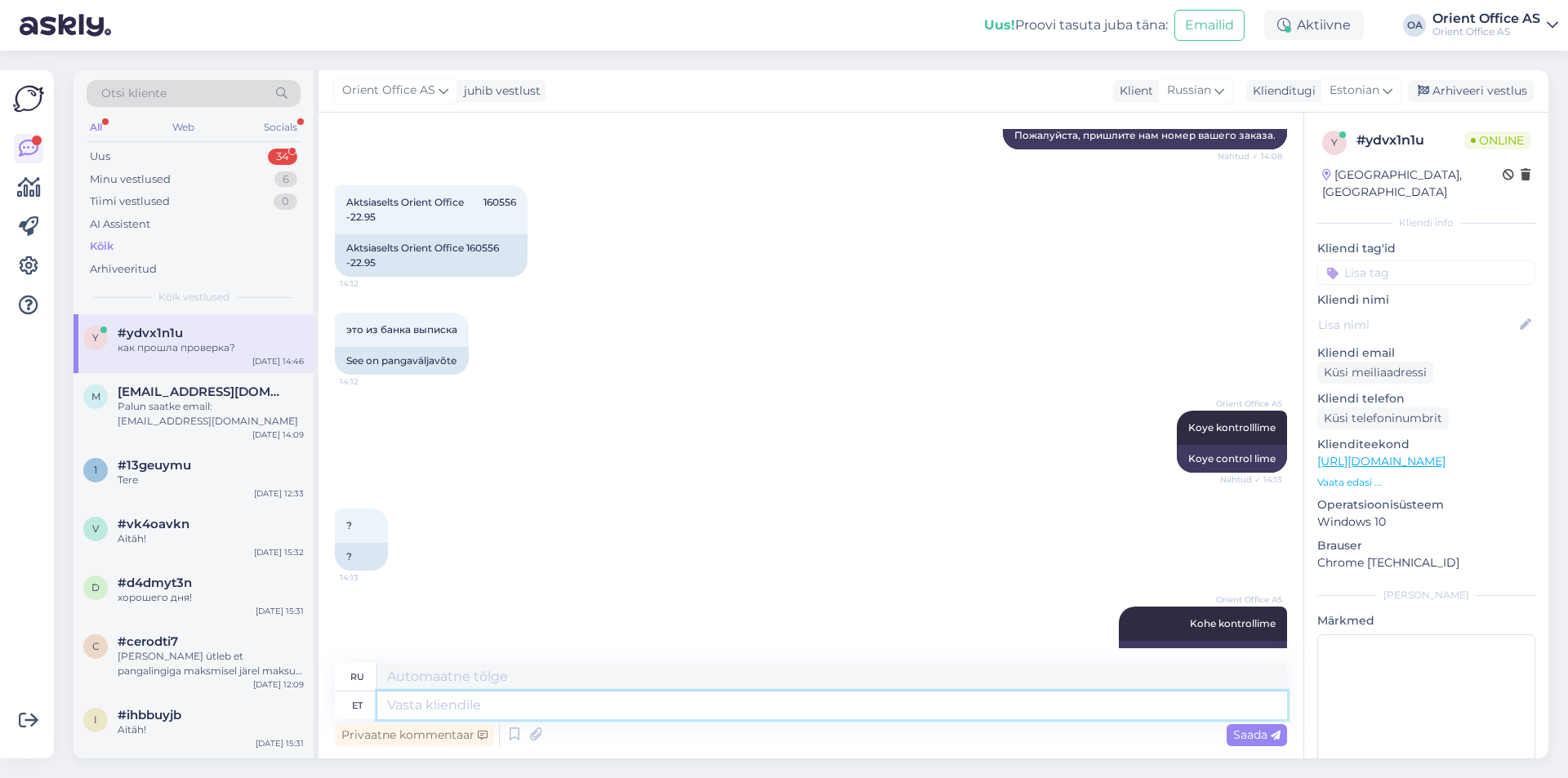
scroll to position [2384, 0]
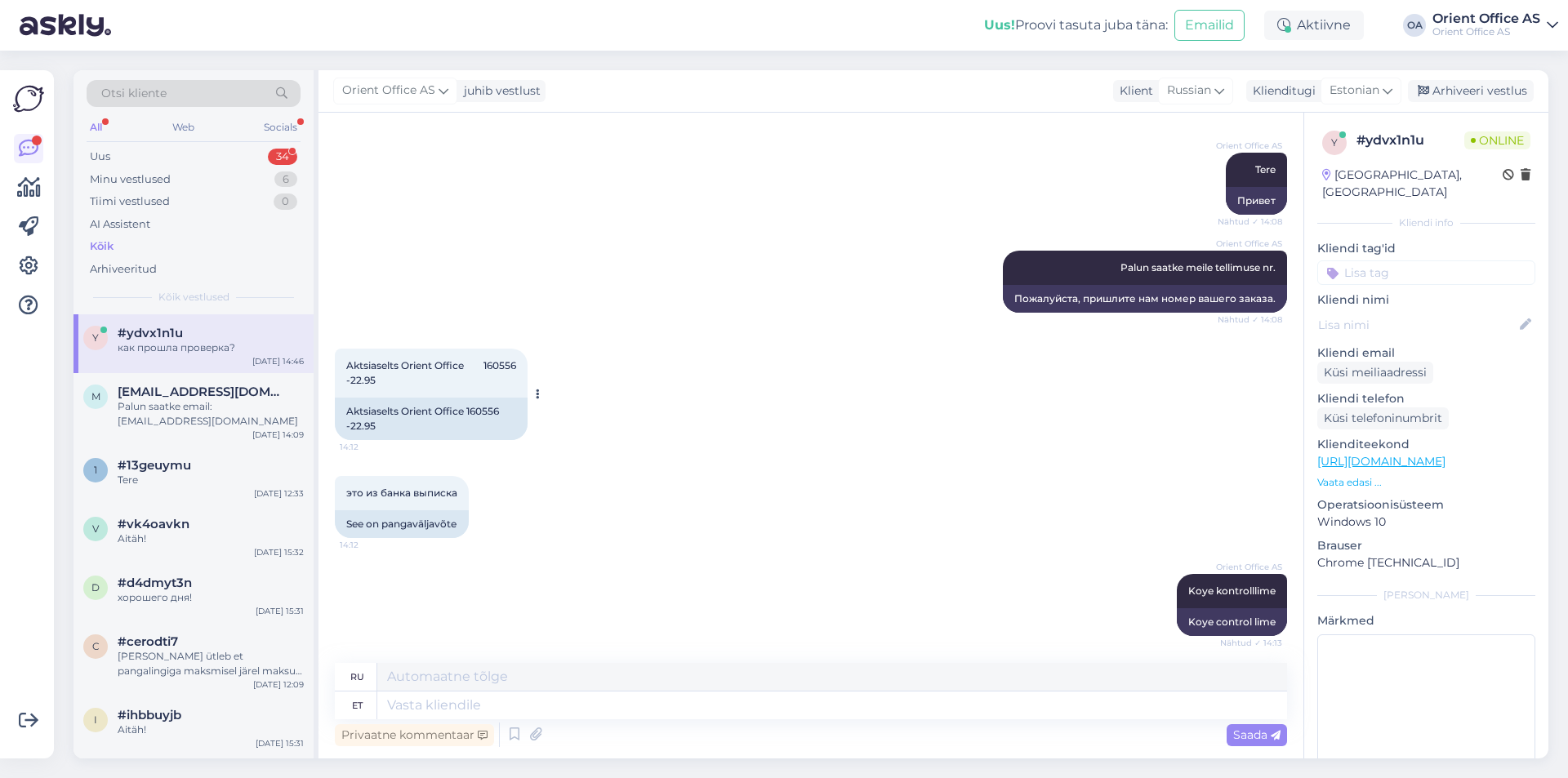
click at [488, 398] on div "Aktsiaselts Orient Office 160556 -22.95" at bounding box center [431, 419] width 193 height 43
copy div "160556"
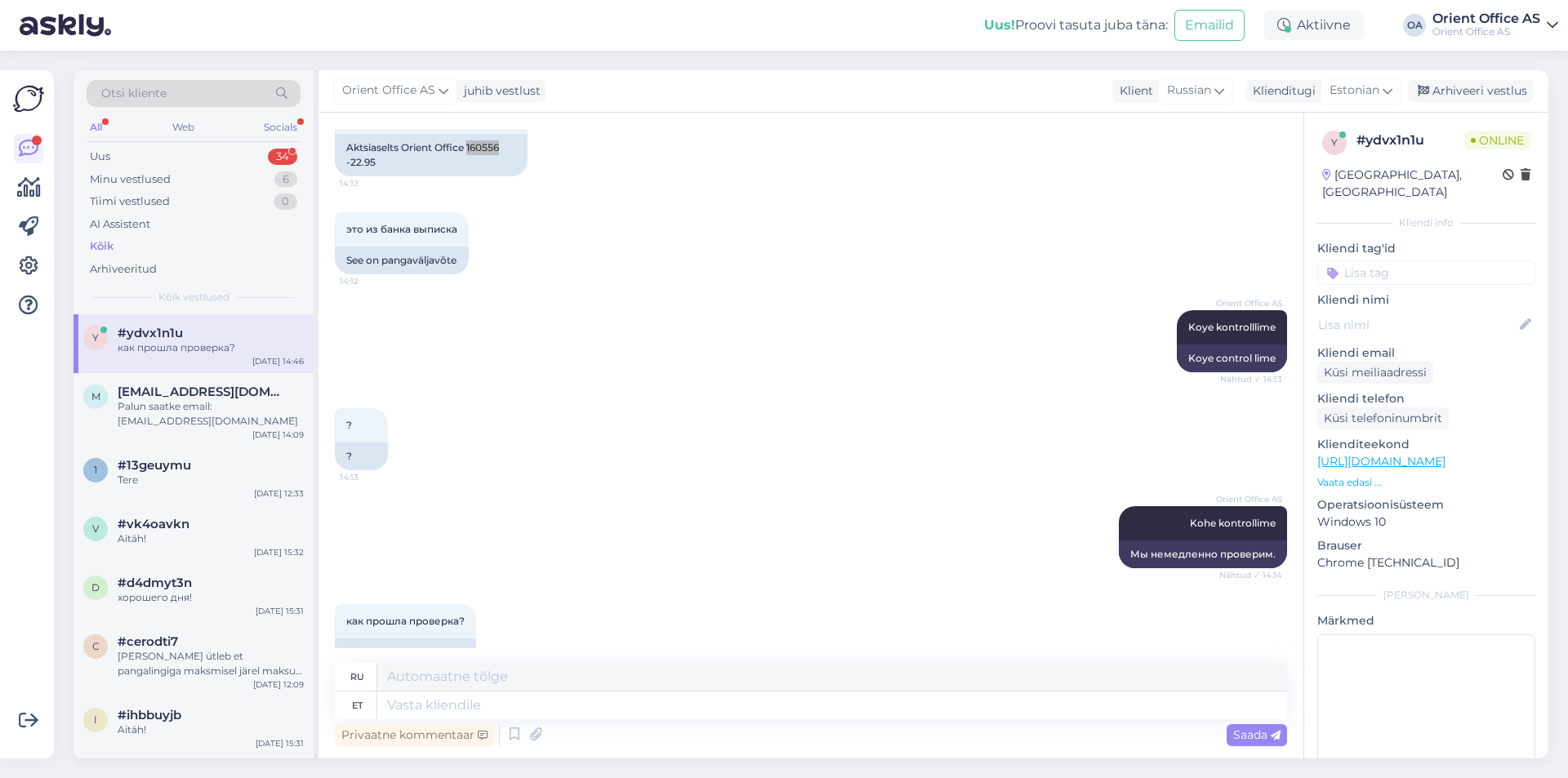
scroll to position [2711, 0]
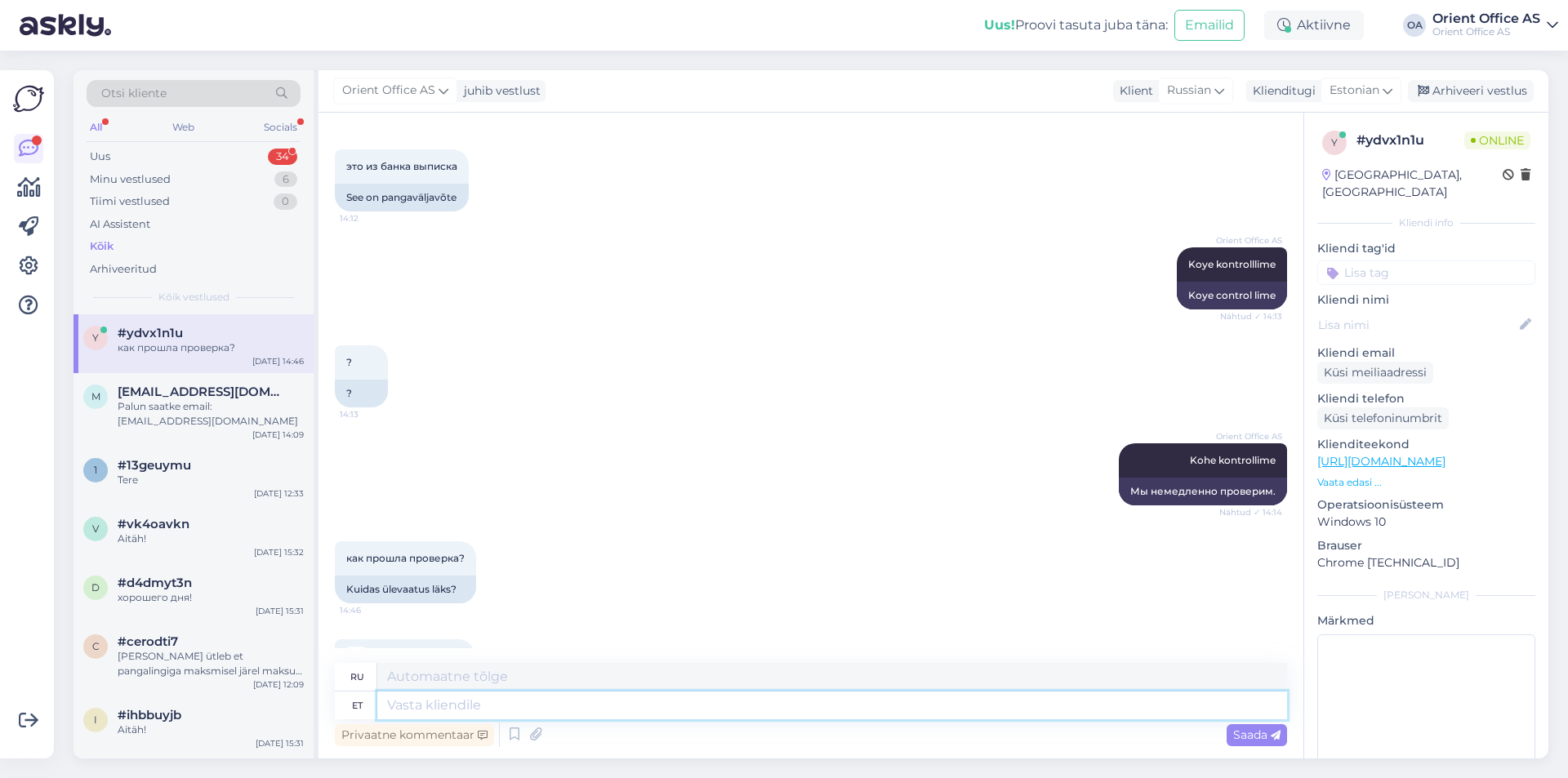
click at [527, 712] on textarea at bounding box center [832, 705] width 909 height 28
click at [447, 700] on textarea at bounding box center [832, 705] width 909 height 28
type textarea "Saatsime inf"
type textarea "Мы отправили"
type textarea "Saatsime infot raa"
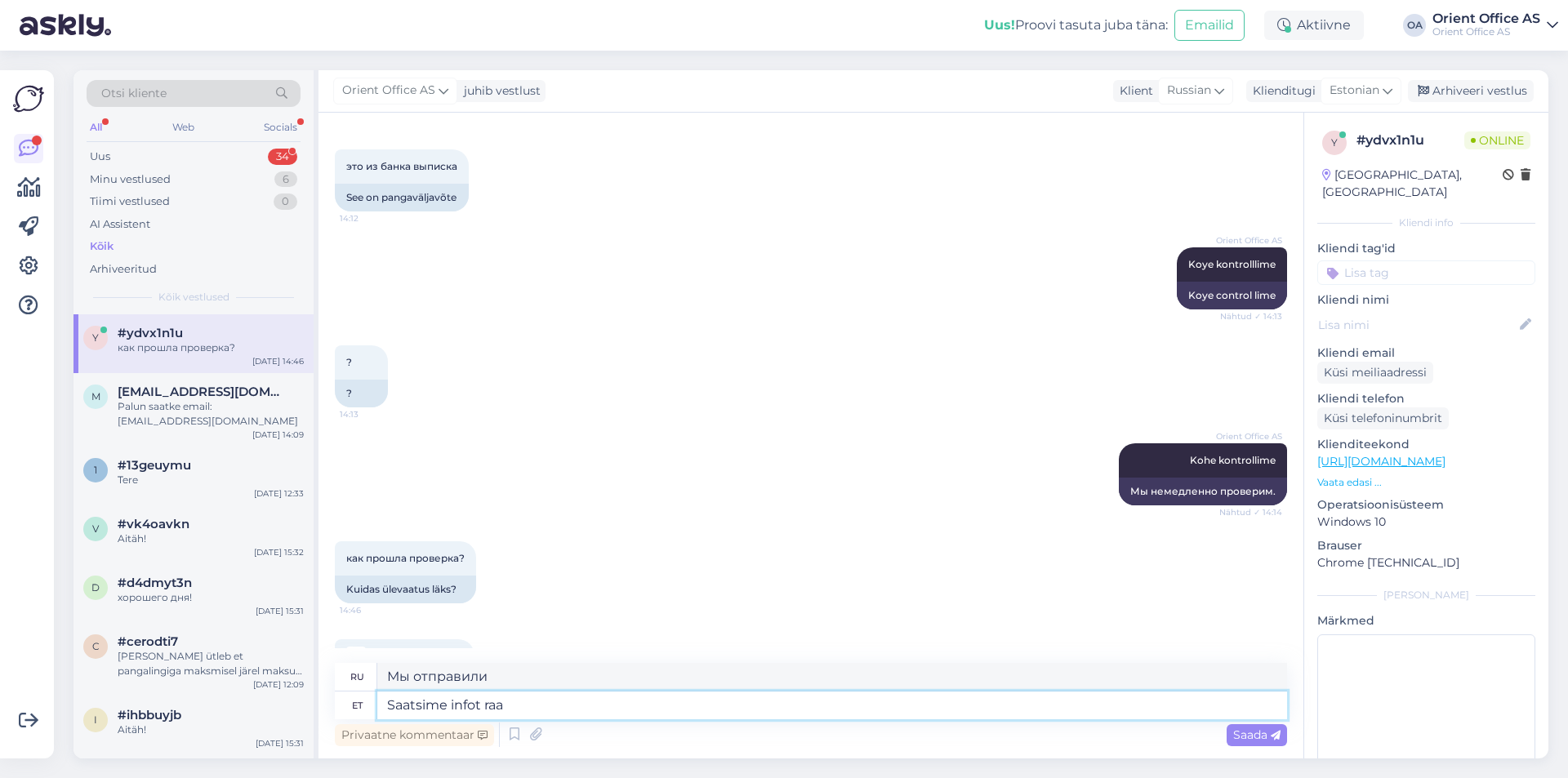
type textarea "Мы отправили информацию"
type textarea "Saatsime infot raamatupidamisse mi"
type textarea "Мы отправили информацию в бухгалтерию."
type textarea "Saatsime infot raamatupidamisse ning"
type textarea "Мы отправили информацию в бухгалтерию и"
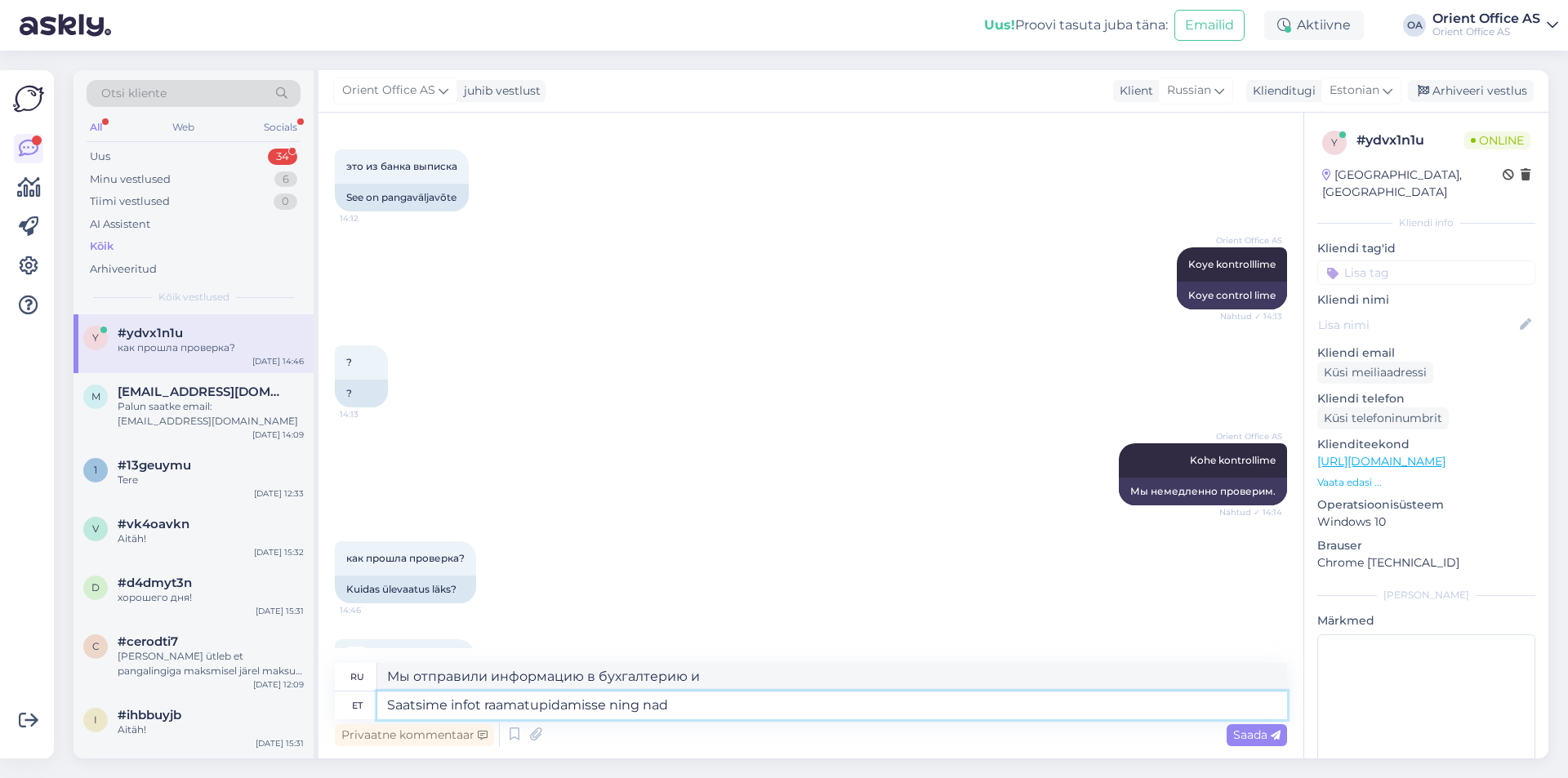
type textarea "Saatsime infot raamatupidamisse ning nad o"
type textarea "Мы отправили информацию в бухгалтерию, и они"
type textarea "Saatsime infot raamatupidamisse ning nad teostada v"
type textarea "Мы отправили информацию в бухгалтерию и они ее провели."
type textarea "Saatsime infot raamatupidamisse ning nad teostavad"
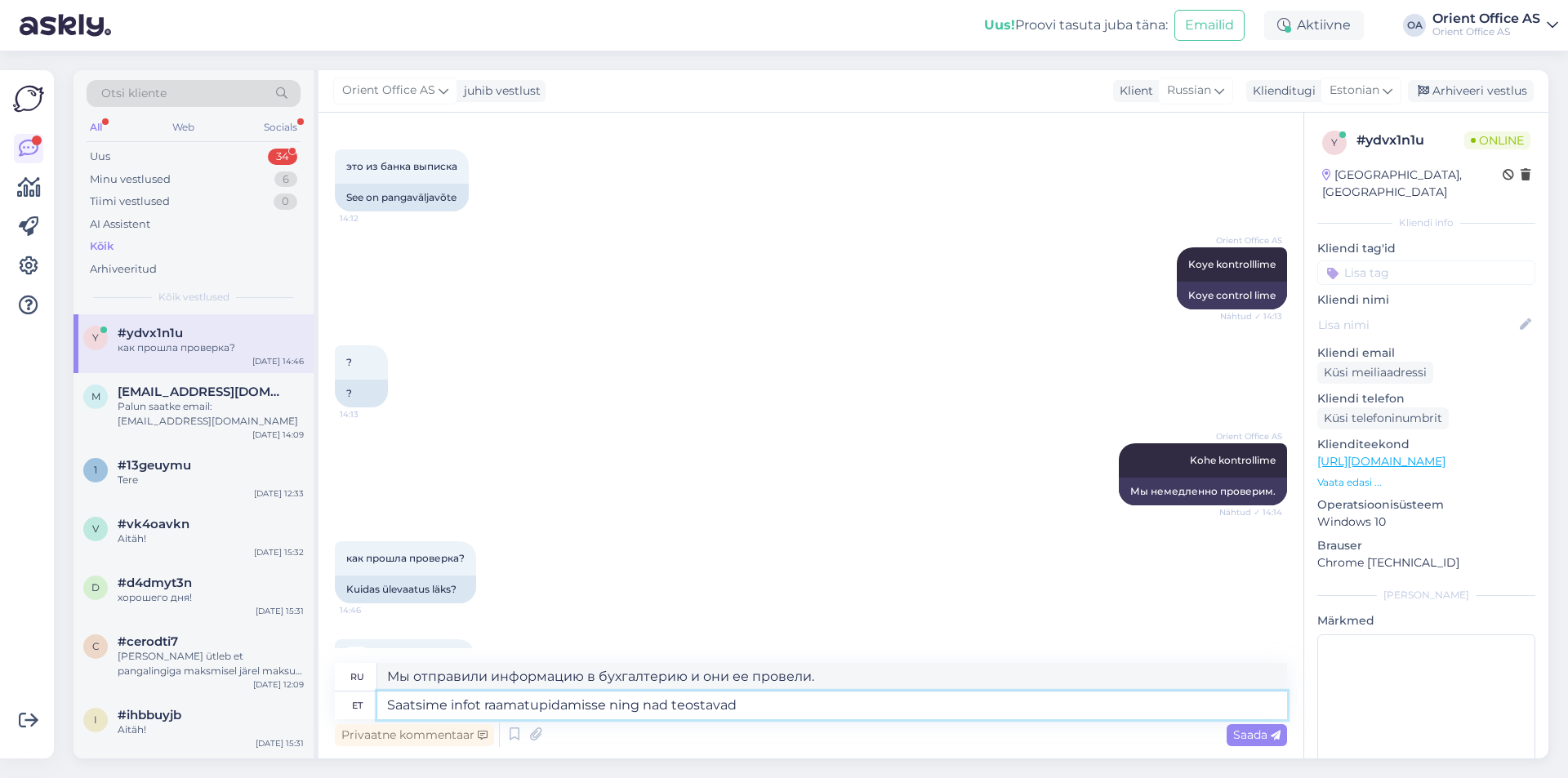
type textarea "Мы отправили информацию в бухгалтерию, и они выполнили"
type textarea "Saatsime infot raamatupidamisse ning nad teostavad 1-2 p"
type textarea "Мы отправили информацию в бухгалтерию, и они выполнили 1-2"
type textarea "Saatsime infot raamatupidamisse ning nad teostavad 1-2 päeva j"
type textarea "Мы отправили информацию в бухгалтерию, они ее обработают в течение 1-2 дней."
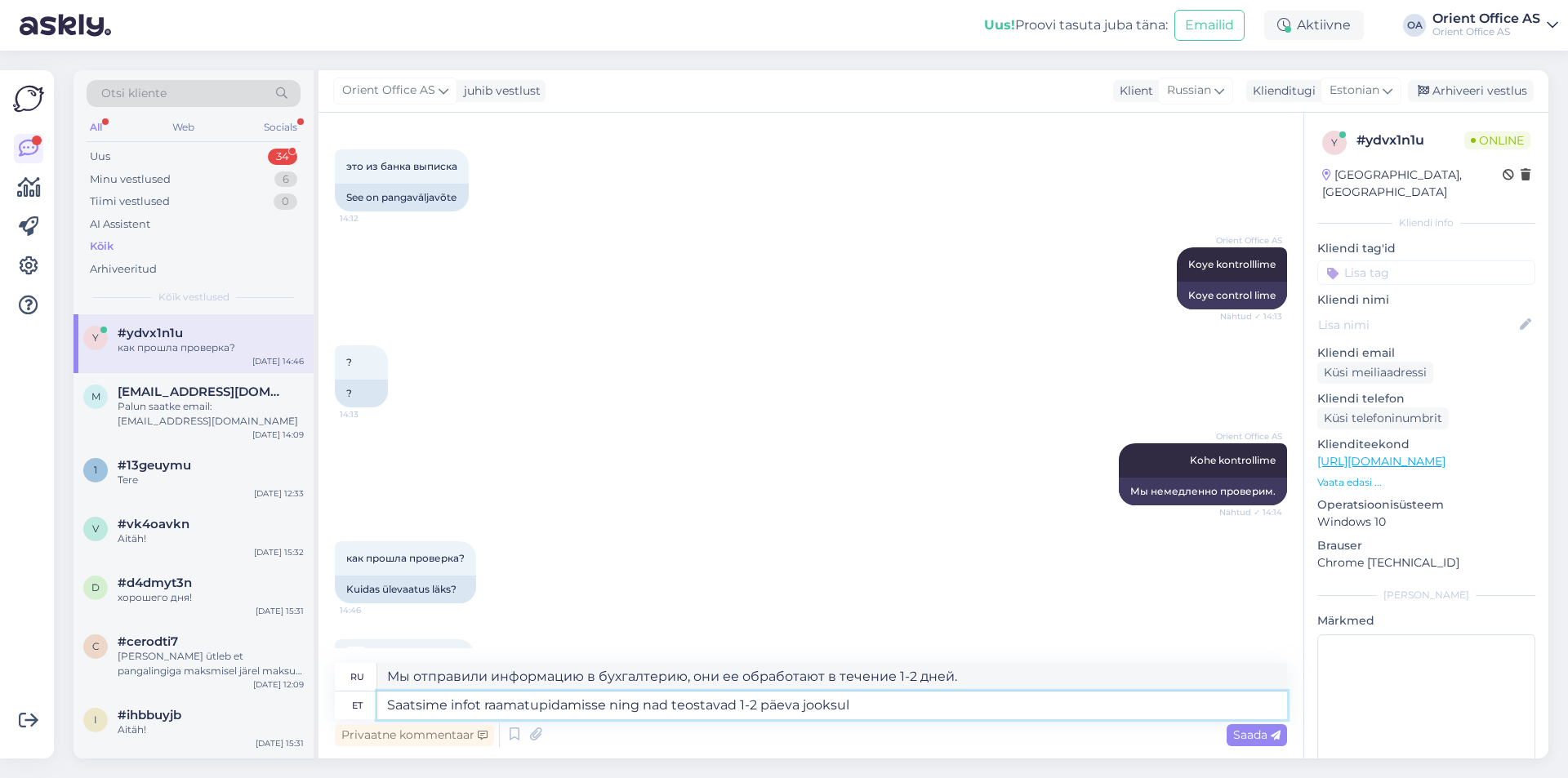
type textarea "Saatsime infot raamatupidamisse ning nad teostavad 1-2 päeva jooksul."
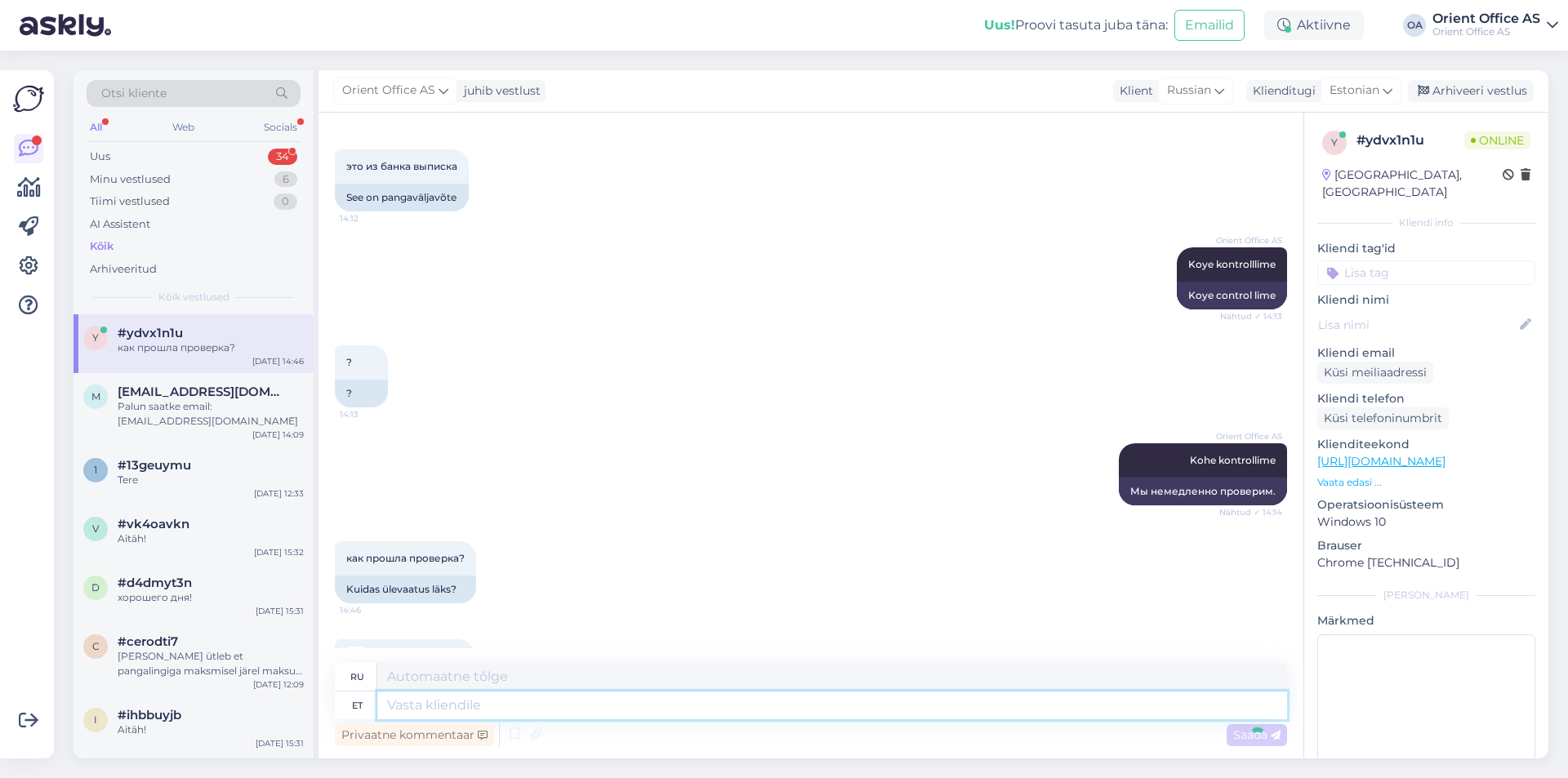
scroll to position [2838, 0]
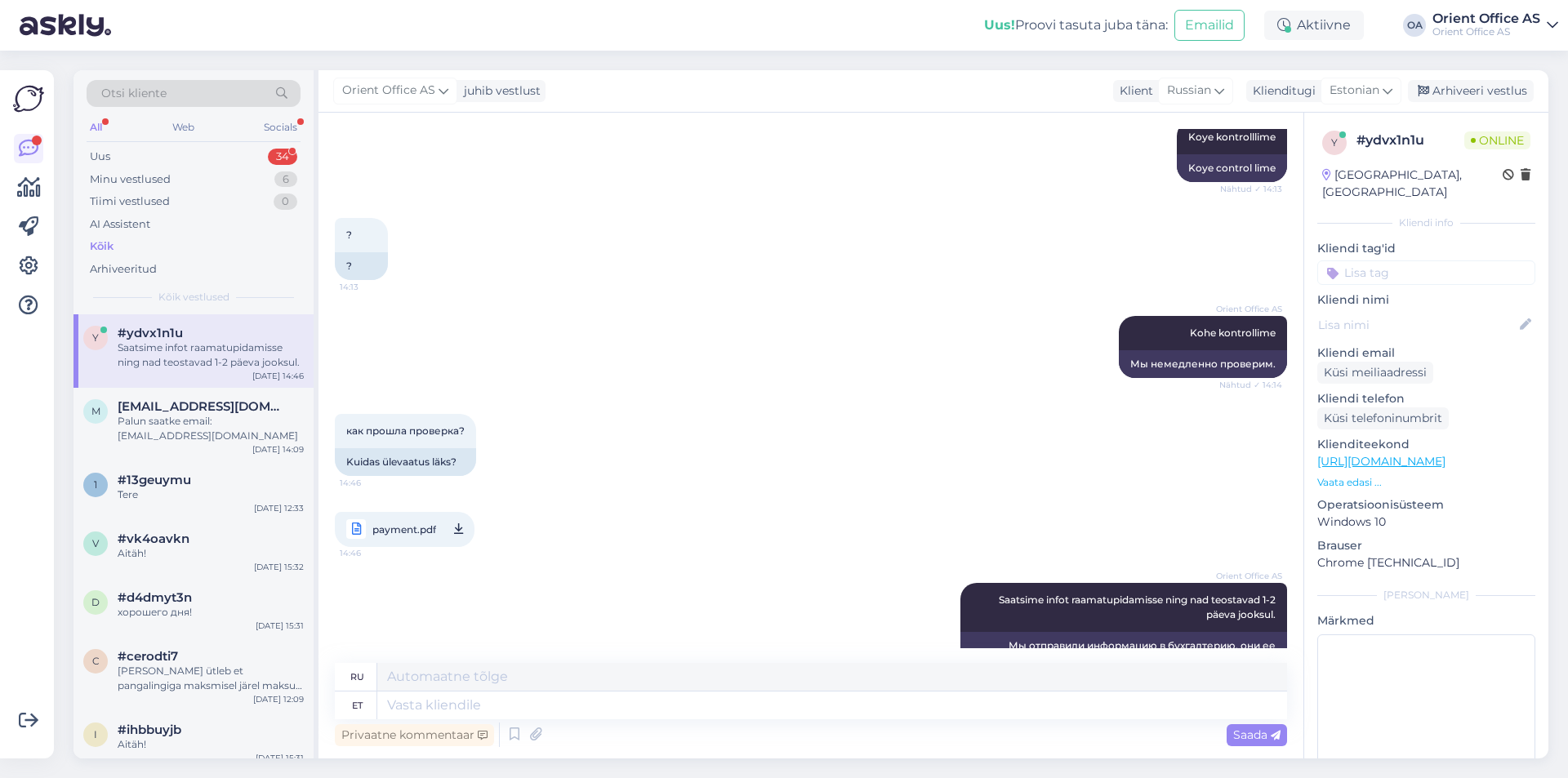
click at [920, 207] on div "? 14:13 ?" at bounding box center [810, 248] width 952 height 98
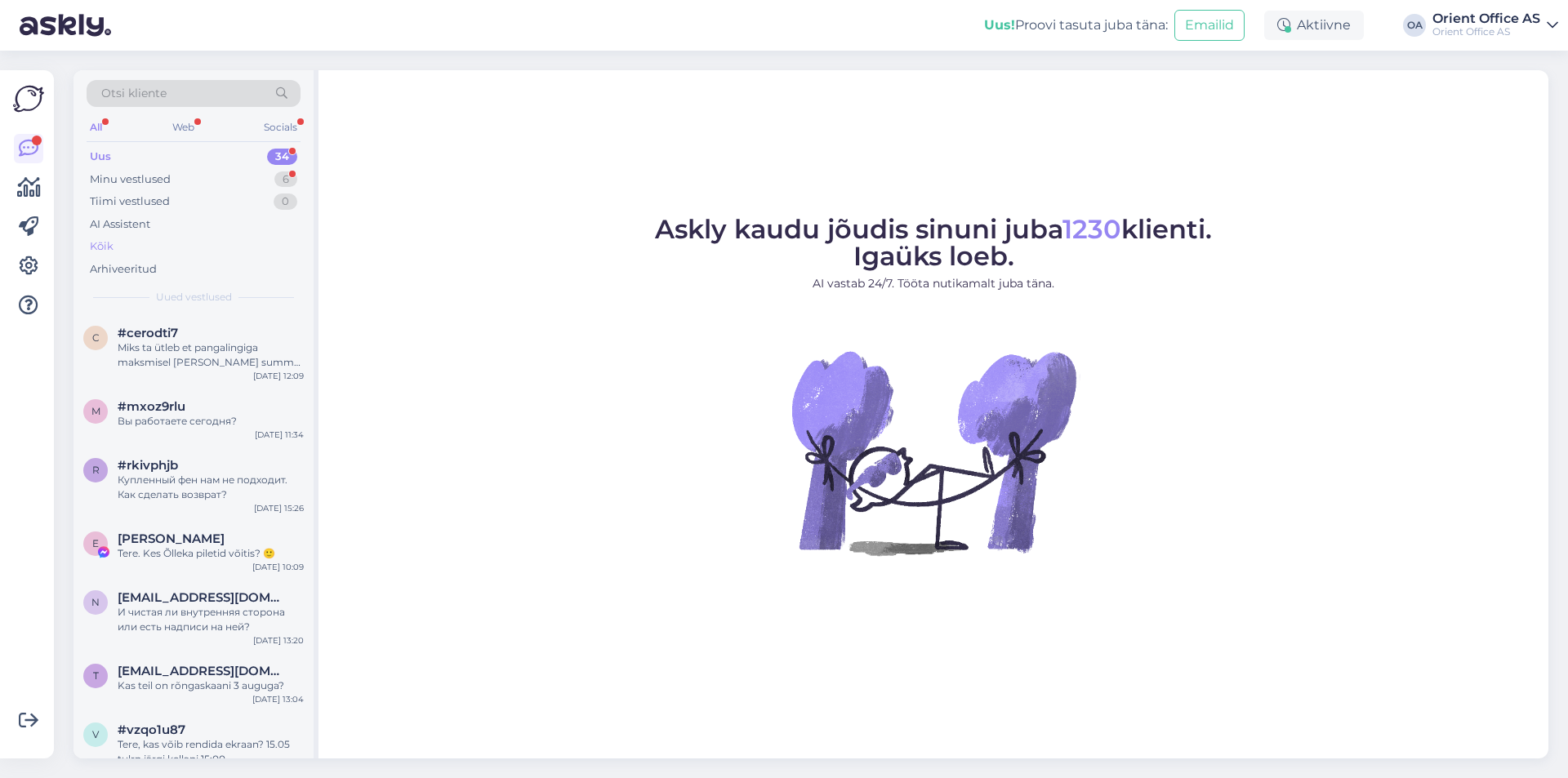
click at [125, 246] on div "Kõik" at bounding box center [194, 247] width 214 height 23
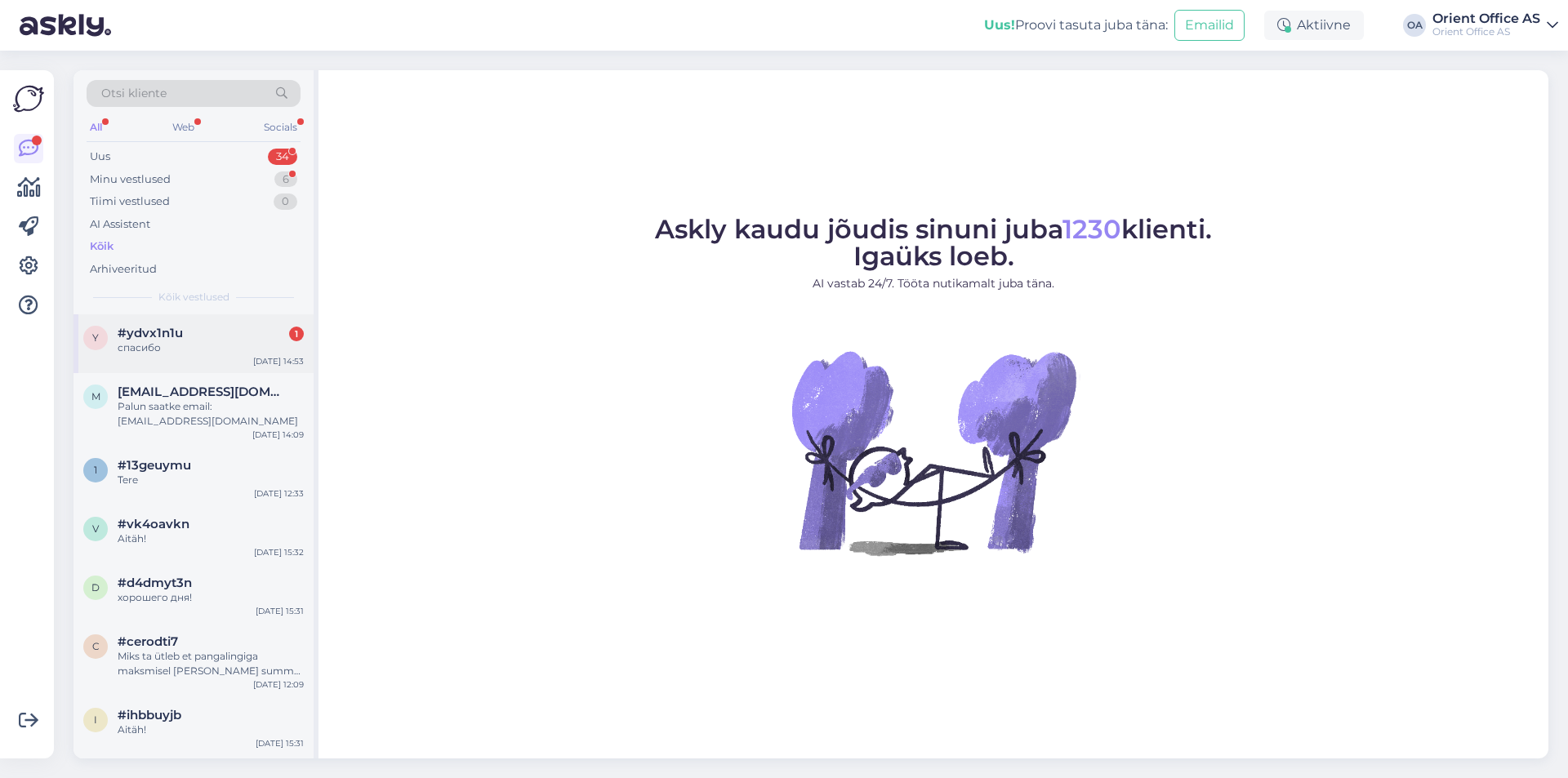
click at [244, 338] on div "#ydvx1n1u 1" at bounding box center [210, 333] width 186 height 15
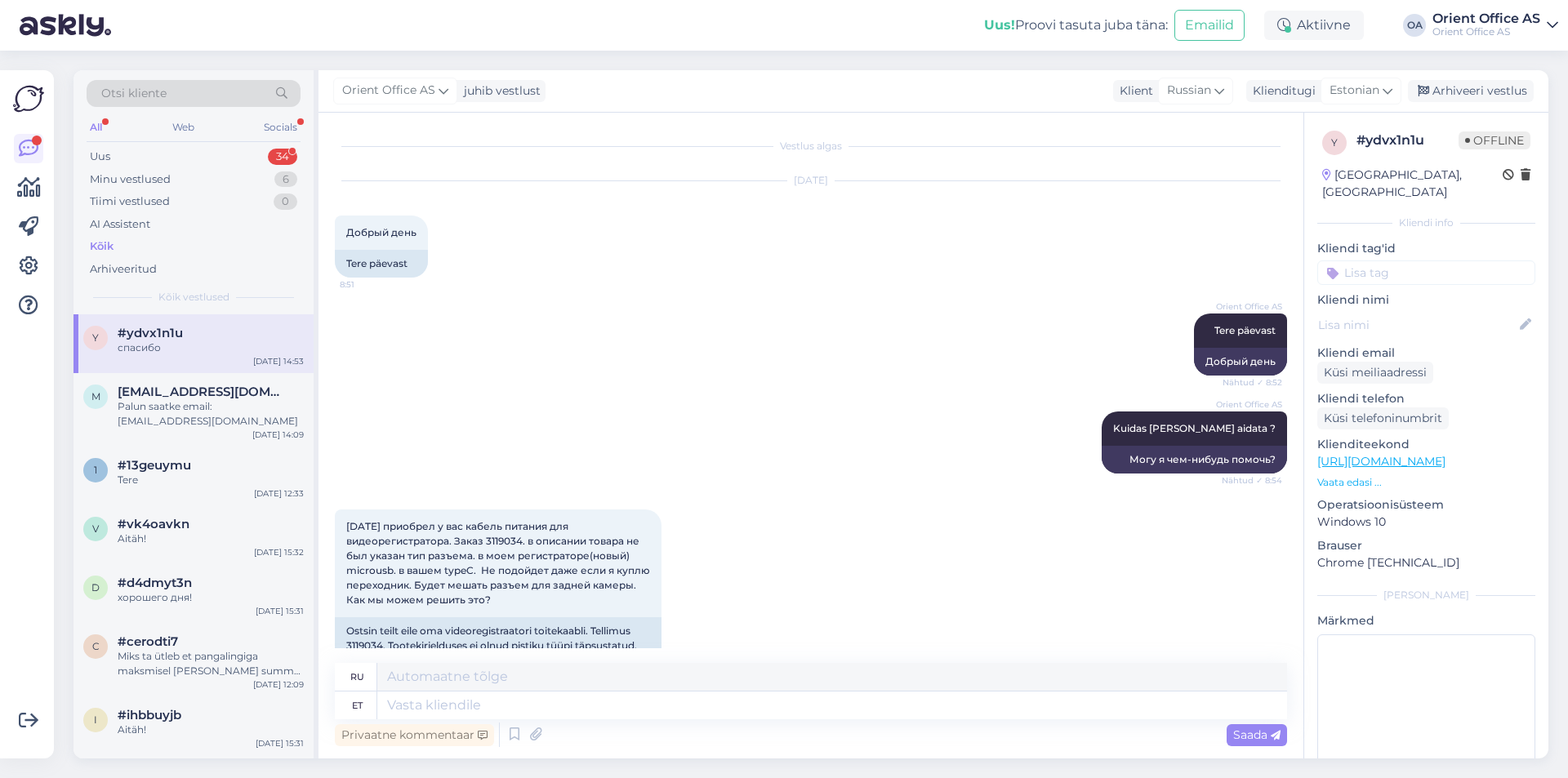
scroll to position [2936, 0]
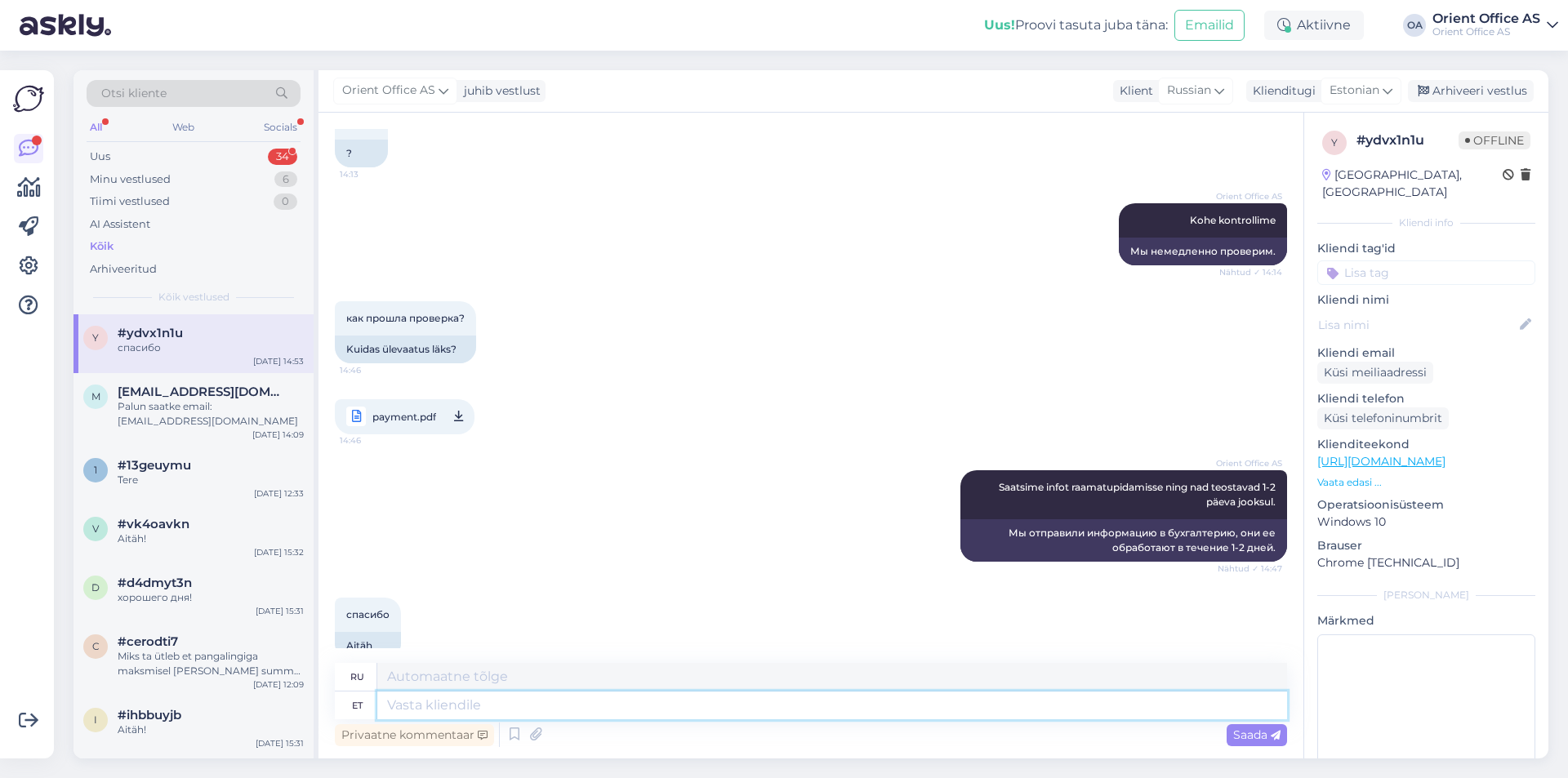
click at [668, 709] on textarea at bounding box center [832, 705] width 909 height 28
type textarea "Aitäh!"
type textarea "Спасибо!"
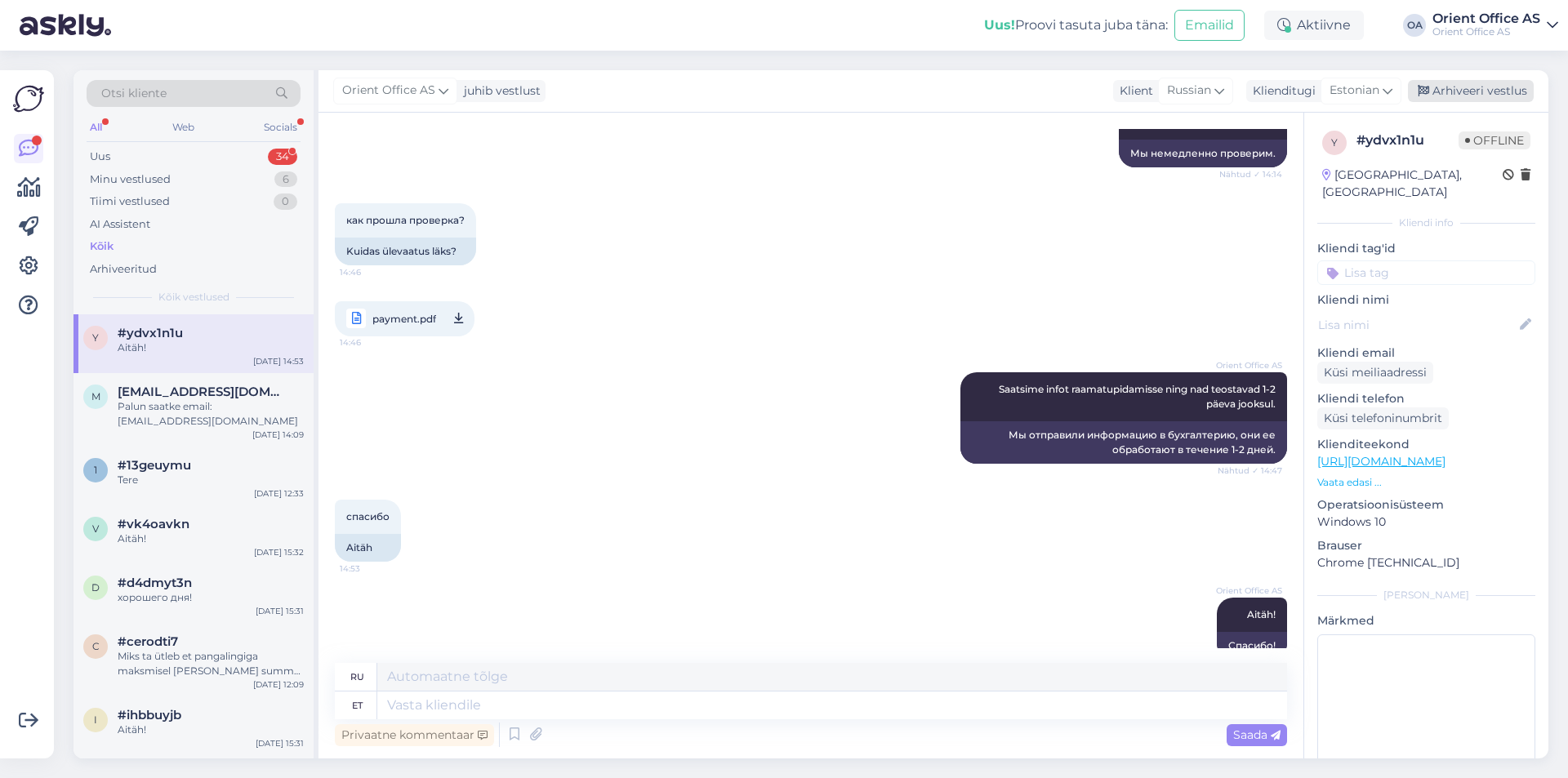
click at [1487, 84] on div "Arhiveeri vestlus" at bounding box center [1470, 91] width 125 height 22
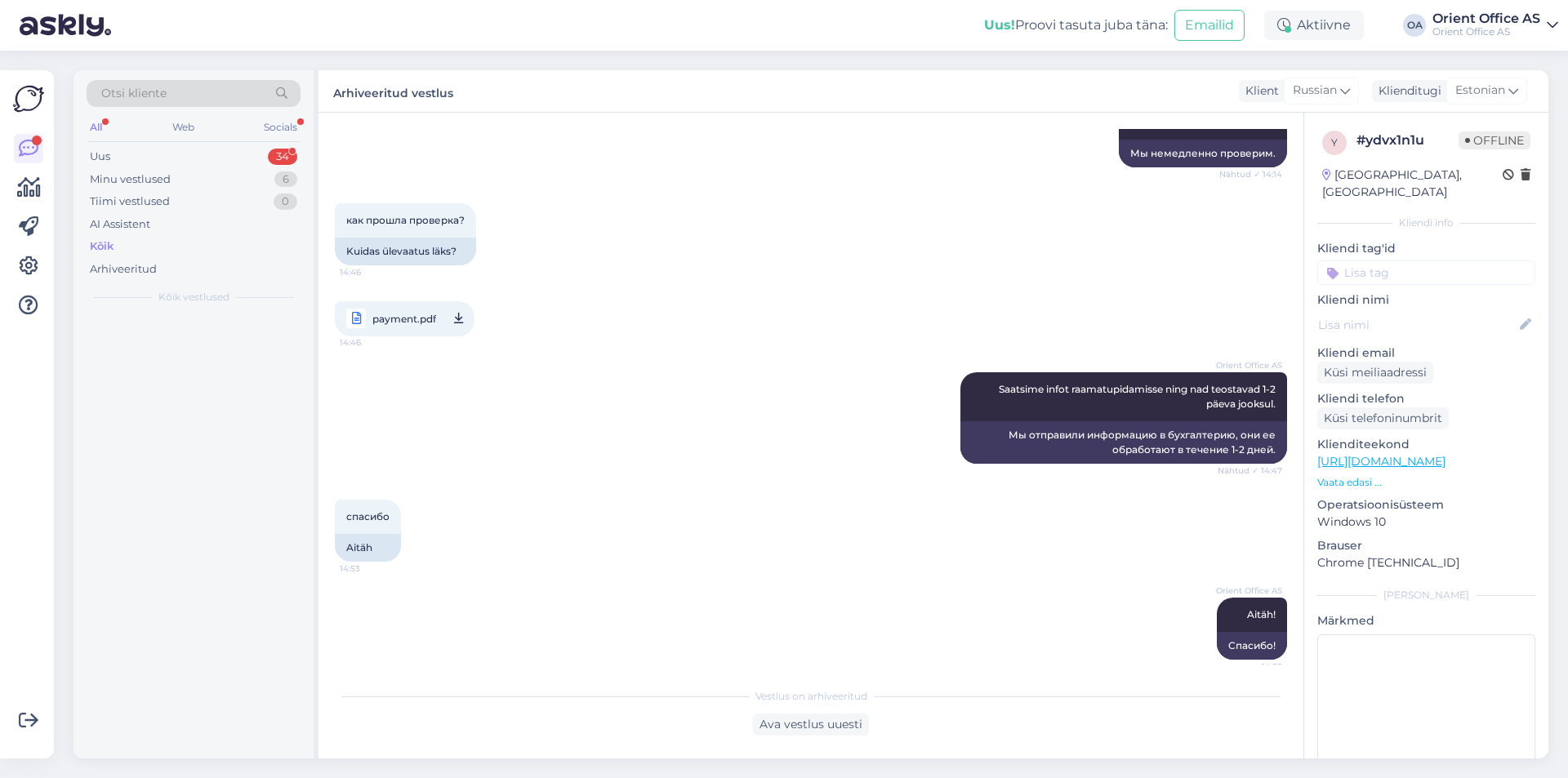
scroll to position [3018, 0]
